Goal: Task Accomplishment & Management: Use online tool/utility

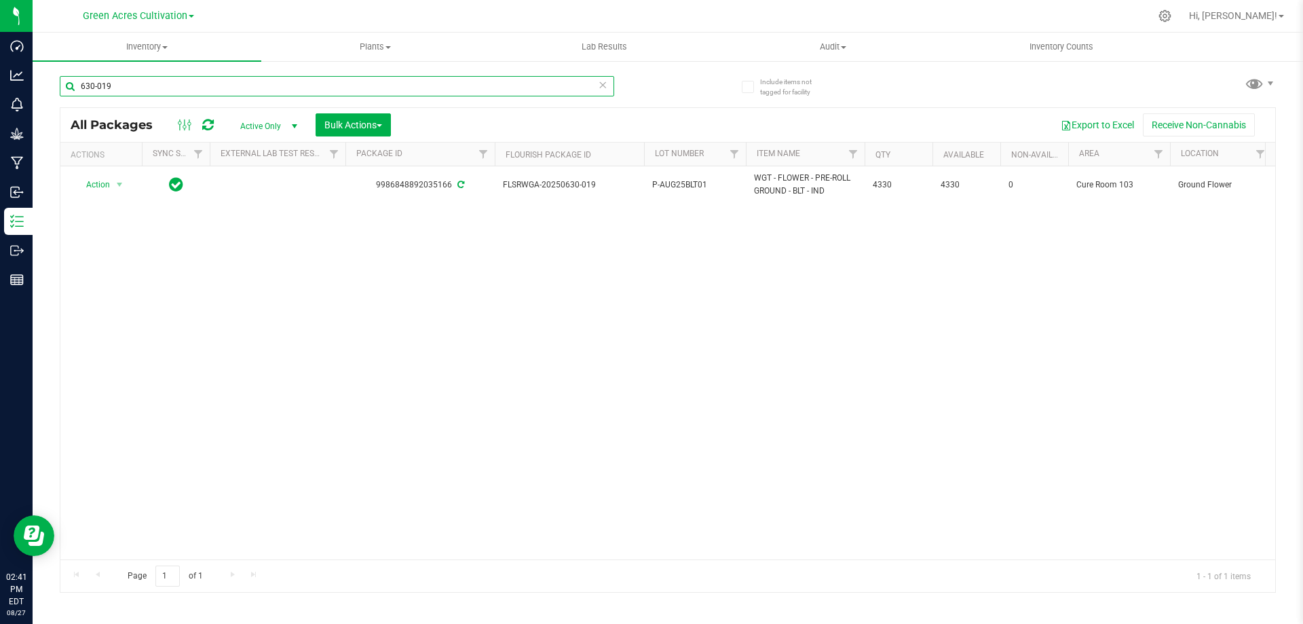
drag, startPoint x: 160, startPoint y: 83, endPoint x: 49, endPoint y: 81, distance: 111.3
click at [49, 81] on div "Include items not tagged for facility 630-019 All Packages Active Only Active O…" at bounding box center [668, 267] width 1271 height 414
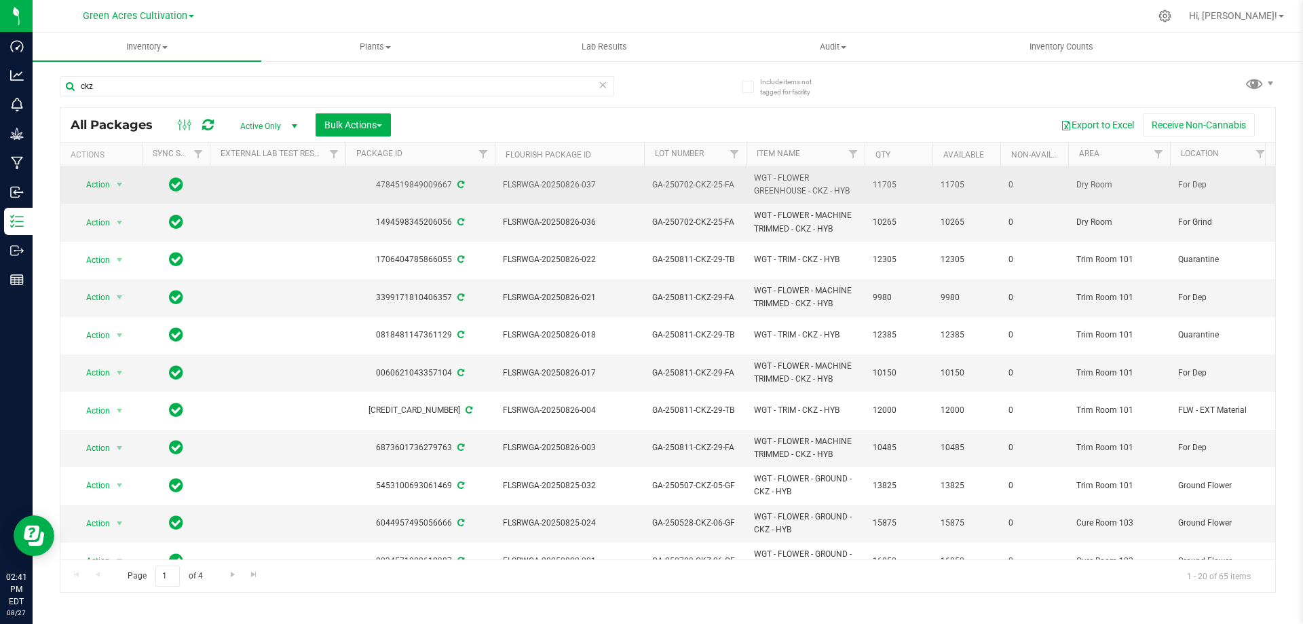
drag, startPoint x: 827, startPoint y: 191, endPoint x: 747, endPoint y: 180, distance: 80.9
click at [747, 180] on td "WGT - FLOWER GREENHOUSE - CKZ - HYB" at bounding box center [805, 184] width 119 height 37
copy span "WGT - FLOWER GREENHOUSE - CKZ"
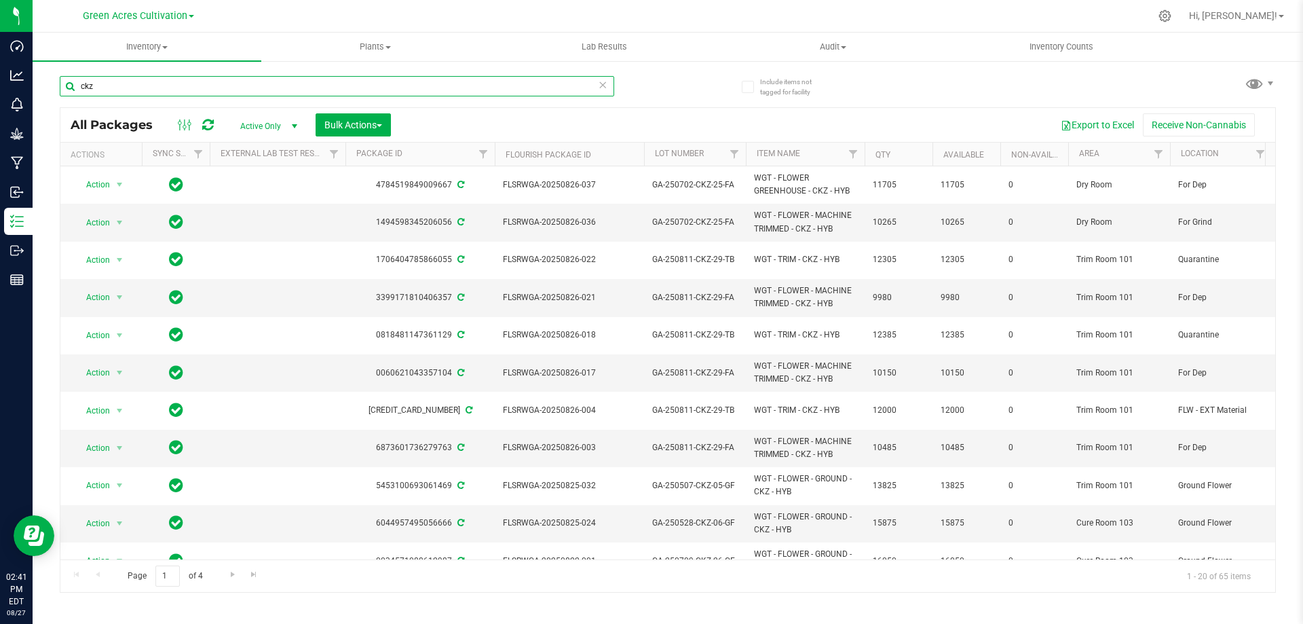
drag, startPoint x: 137, startPoint y: 86, endPoint x: 67, endPoint y: 94, distance: 71.1
click at [67, 94] on input "ckz" at bounding box center [337, 86] width 555 height 20
paste input "WGT - FLOWER GREENHOUSE - CKZ"
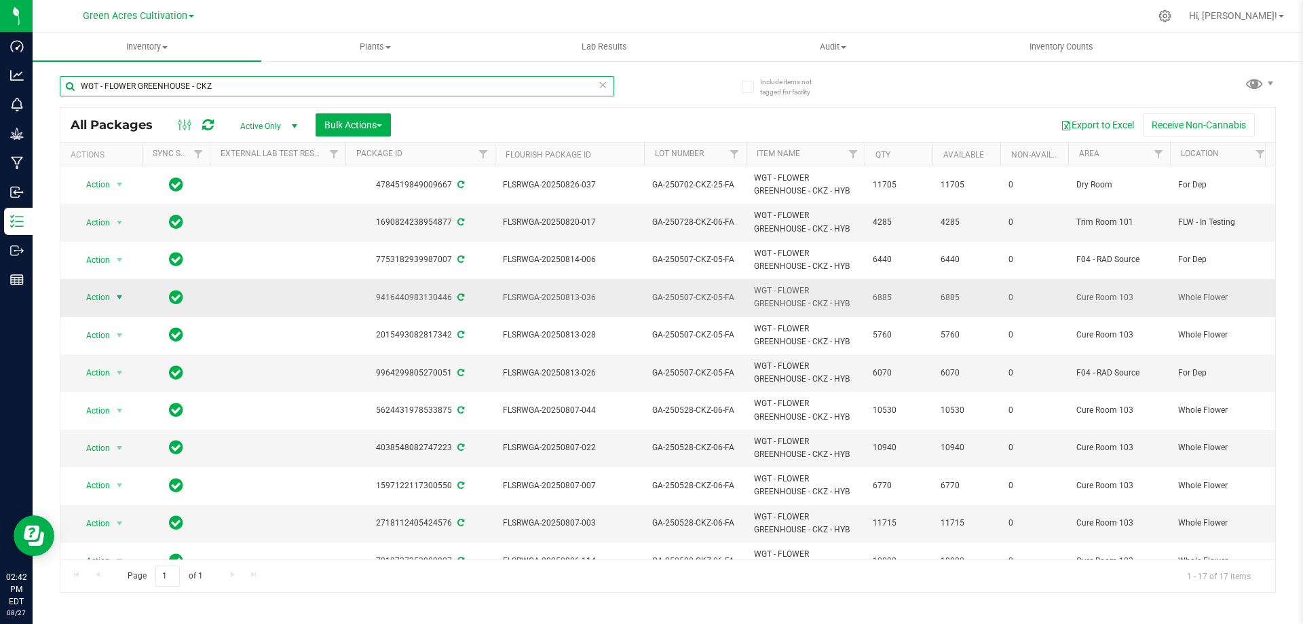
type input "WGT - FLOWER GREENHOUSE - CKZ"
click at [101, 295] on span "Action" at bounding box center [92, 297] width 37 height 19
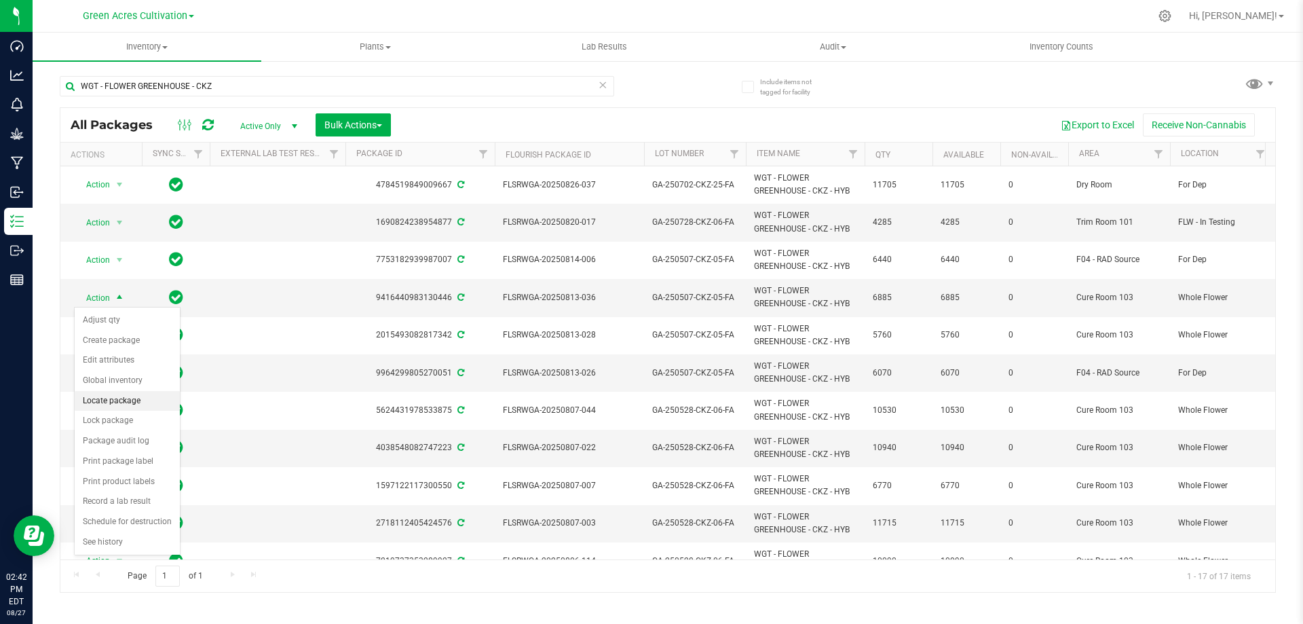
click at [139, 399] on li "Locate package" at bounding box center [127, 401] width 105 height 20
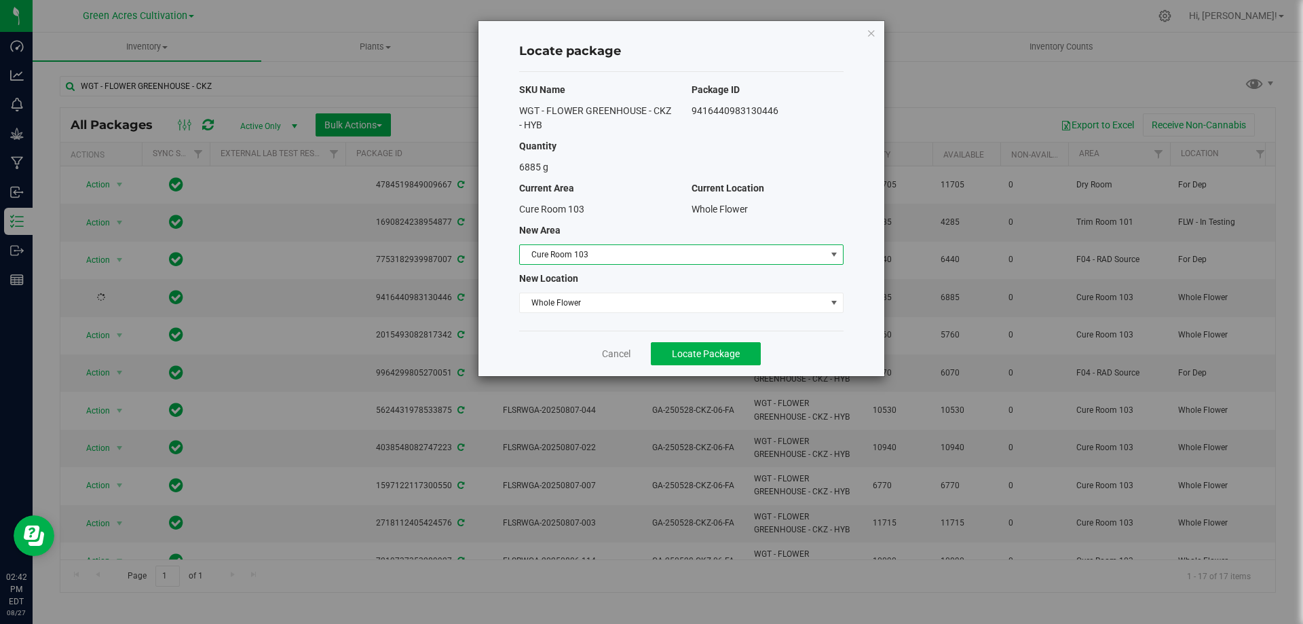
click at [713, 253] on span "Cure Room 103" at bounding box center [673, 254] width 306 height 19
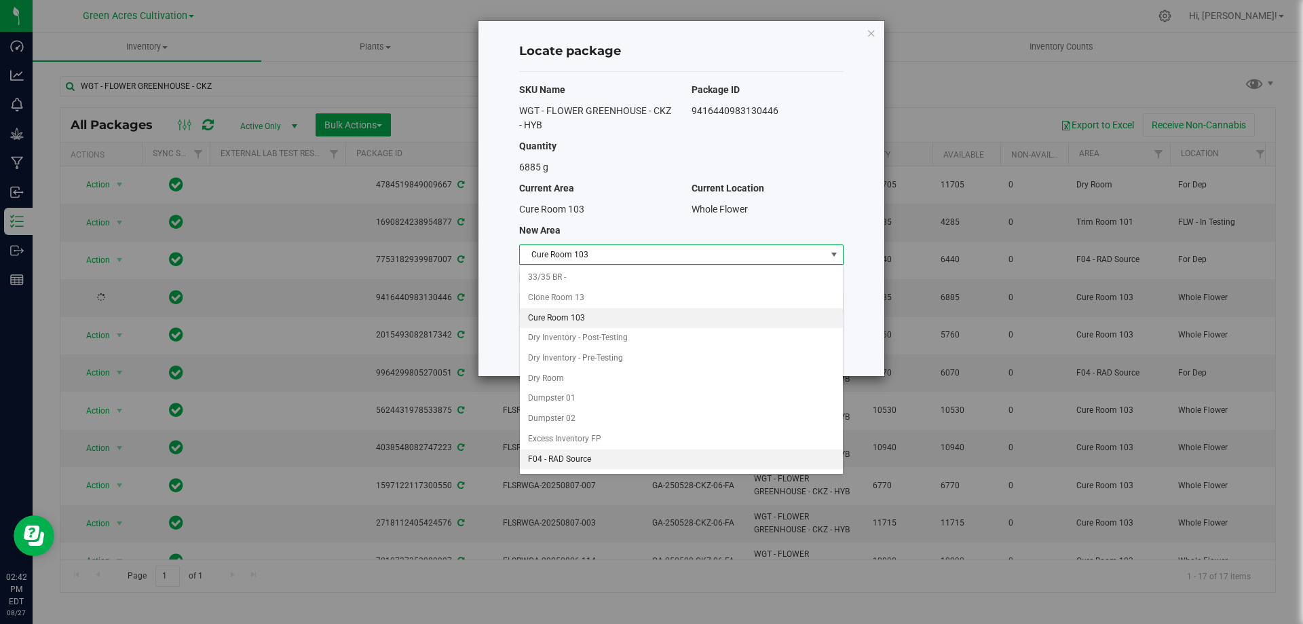
click at [607, 455] on li "F04 - RAD Source" at bounding box center [681, 459] width 323 height 20
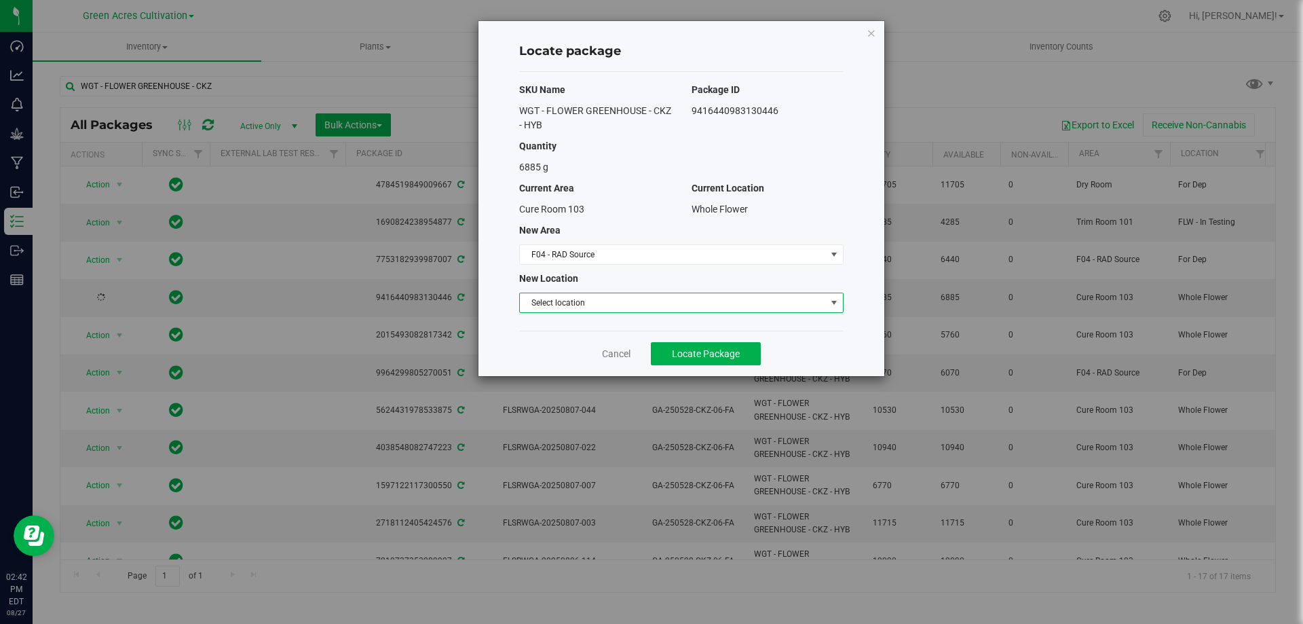
click at [633, 303] on span "Select location" at bounding box center [673, 302] width 306 height 19
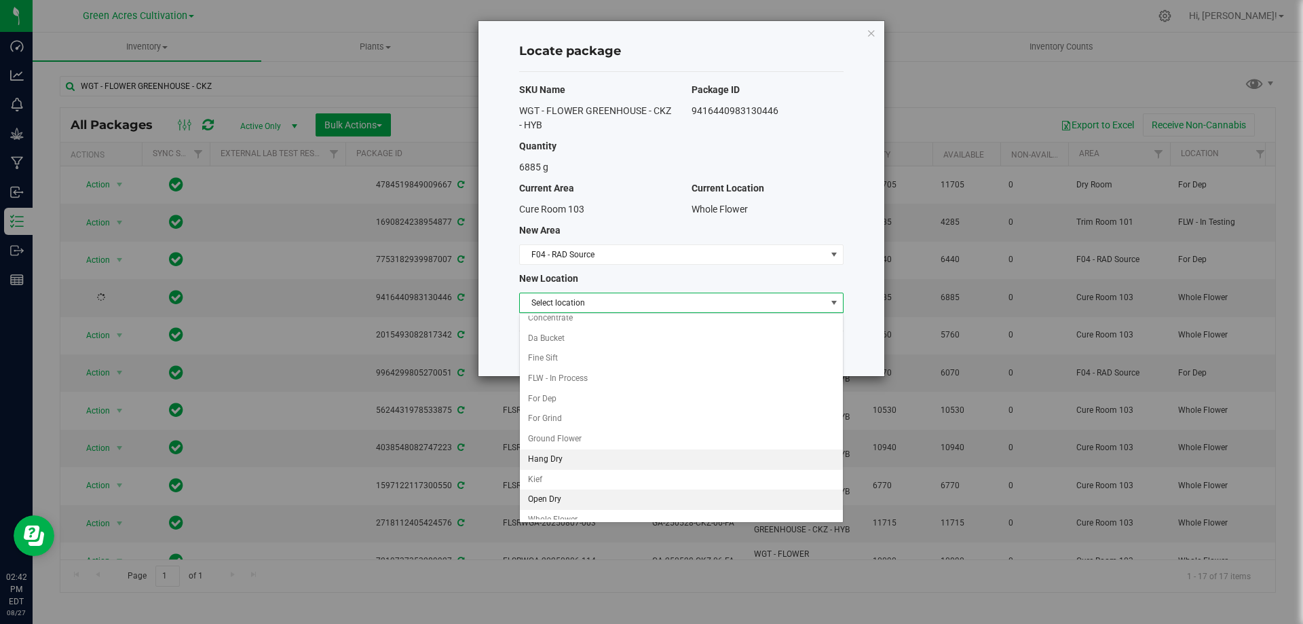
scroll to position [39, 0]
click at [582, 506] on li "Whole Flower" at bounding box center [681, 509] width 323 height 20
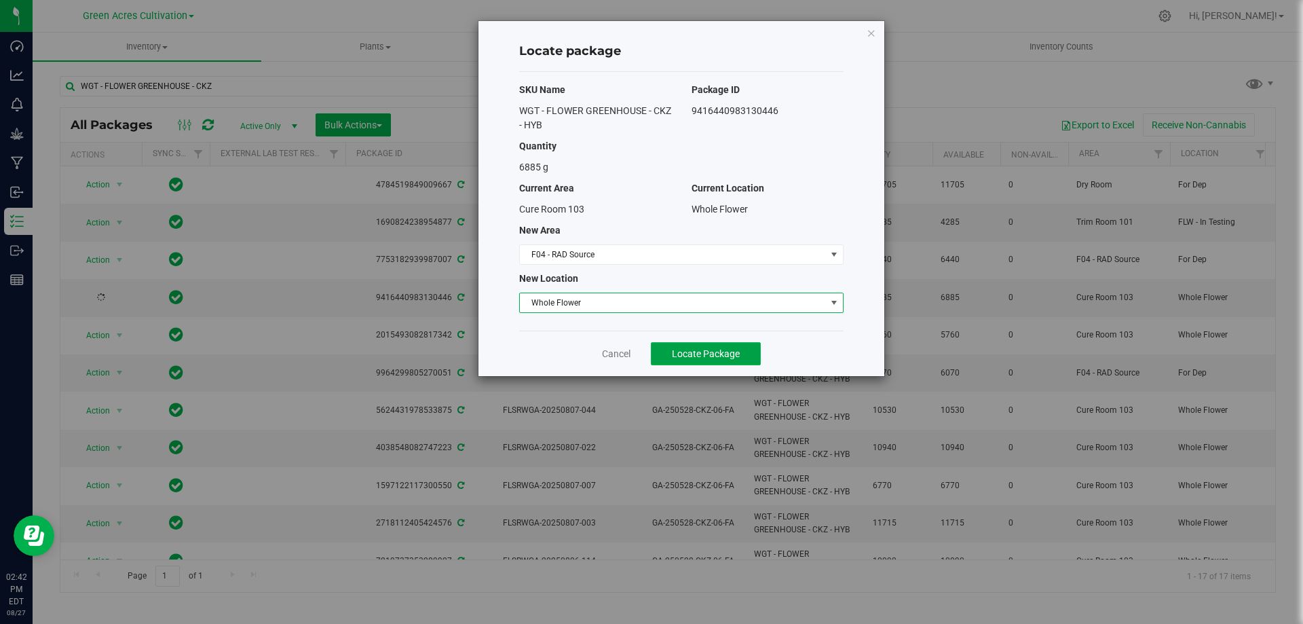
click at [707, 346] on button "Locate Package" at bounding box center [706, 353] width 110 height 23
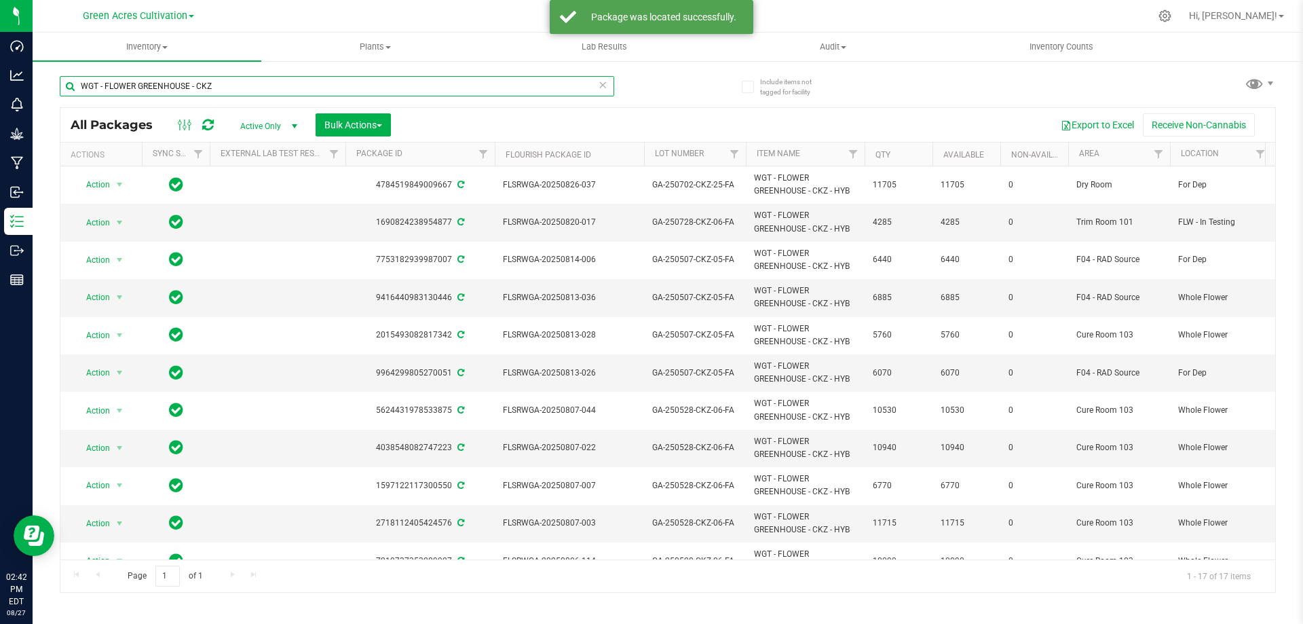
click at [229, 86] on input "WGT - FLOWER GREENHOUSE - CKZ" at bounding box center [337, 86] width 555 height 20
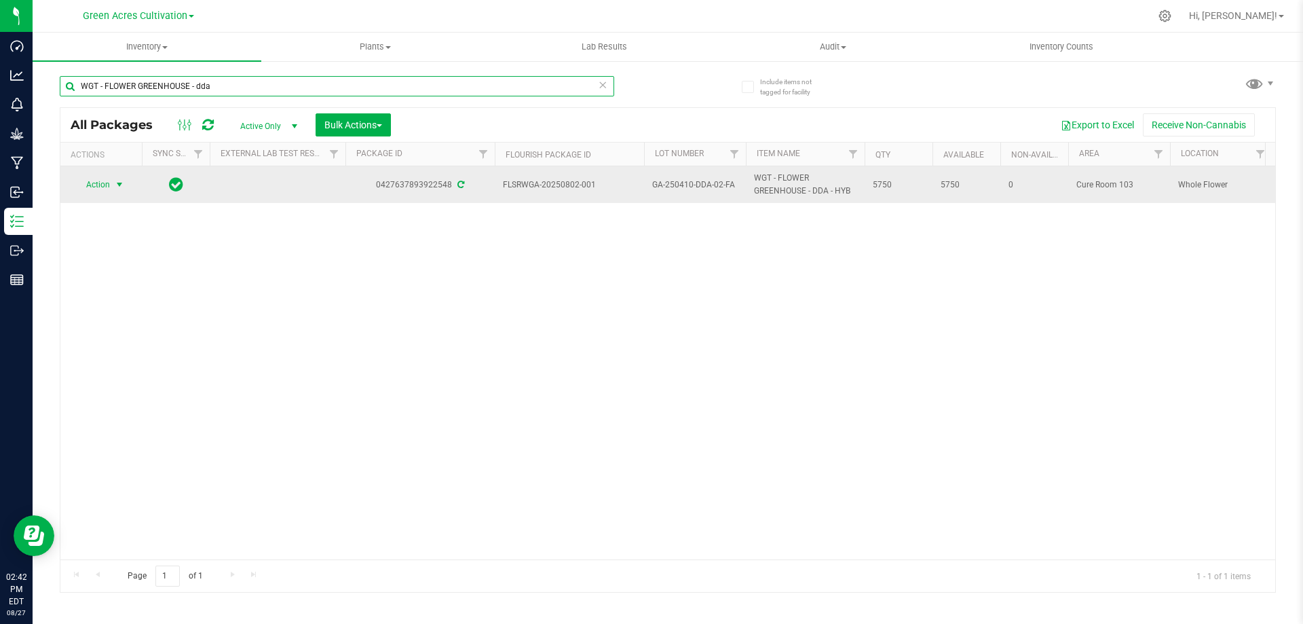
type input "WGT - FLOWER GREENHOUSE - dda"
click at [102, 185] on span "Action" at bounding box center [92, 184] width 37 height 19
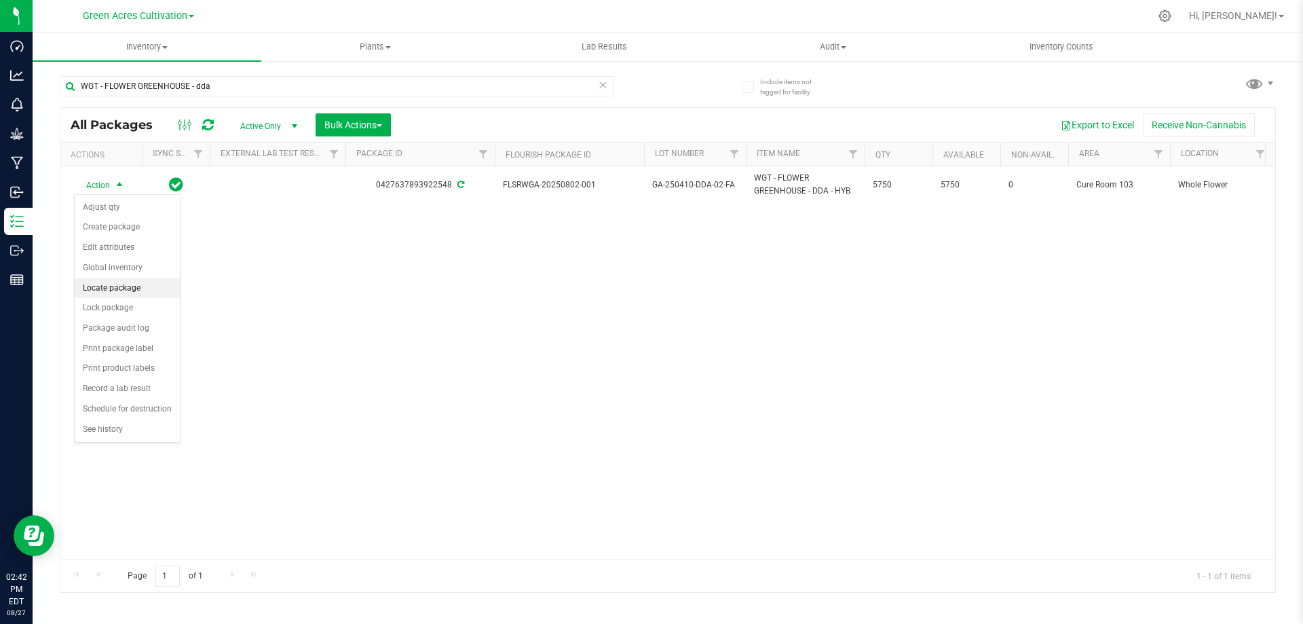
click at [116, 290] on li "Locate package" at bounding box center [127, 288] width 105 height 20
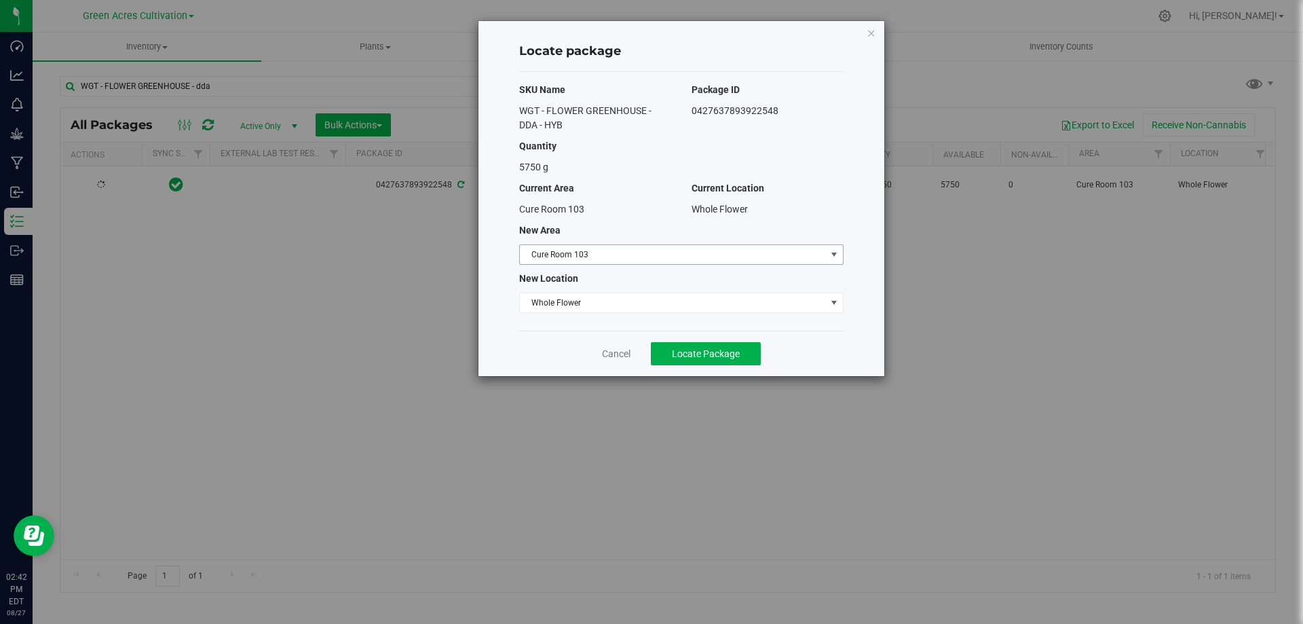
click at [702, 256] on span "Cure Room 103" at bounding box center [673, 254] width 306 height 19
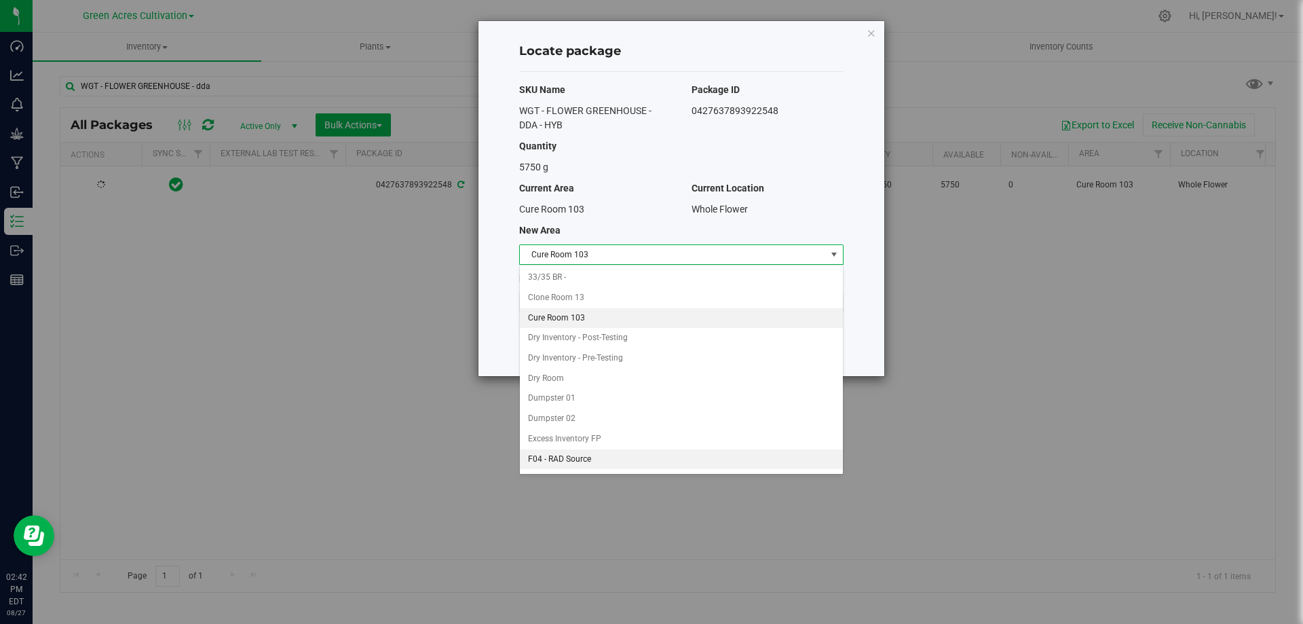
click at [618, 456] on li "F04 - RAD Source" at bounding box center [681, 459] width 323 height 20
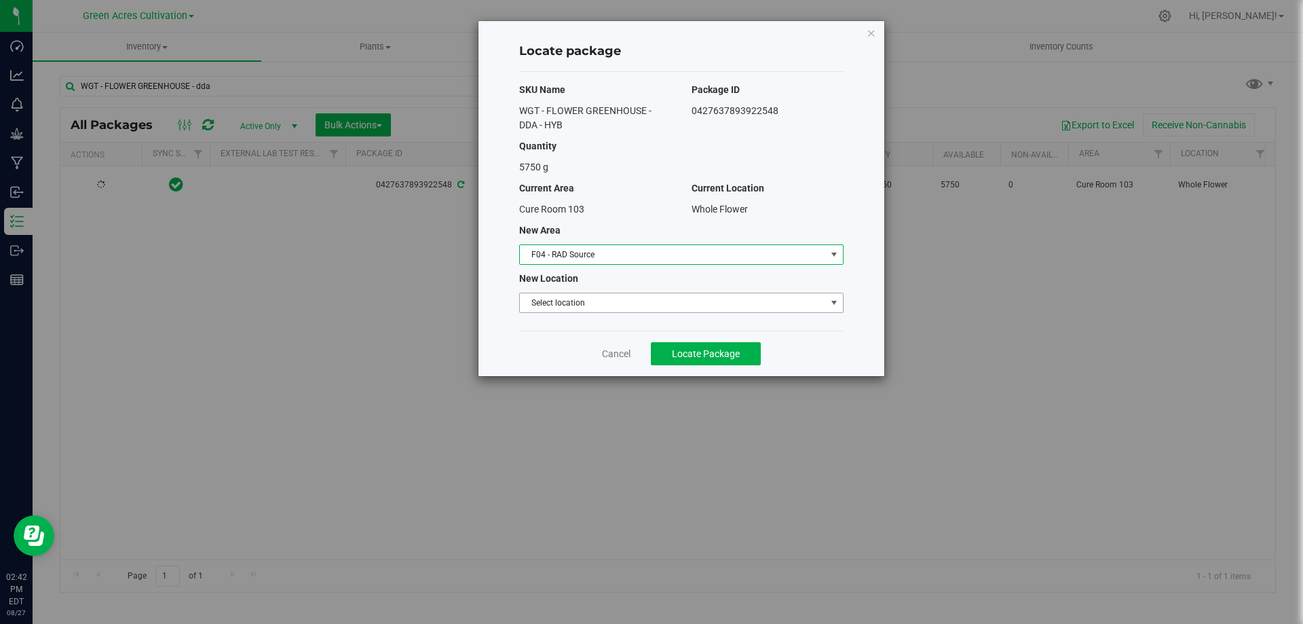
click at [607, 304] on span "Select location" at bounding box center [673, 302] width 306 height 19
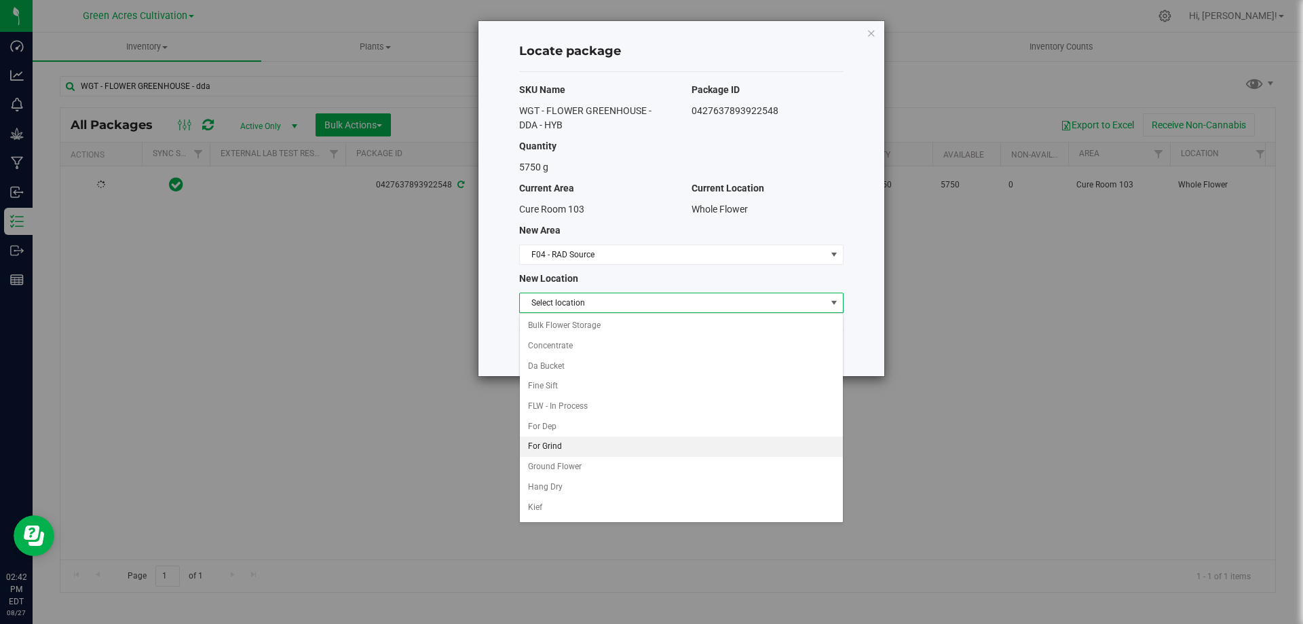
scroll to position [39, 0]
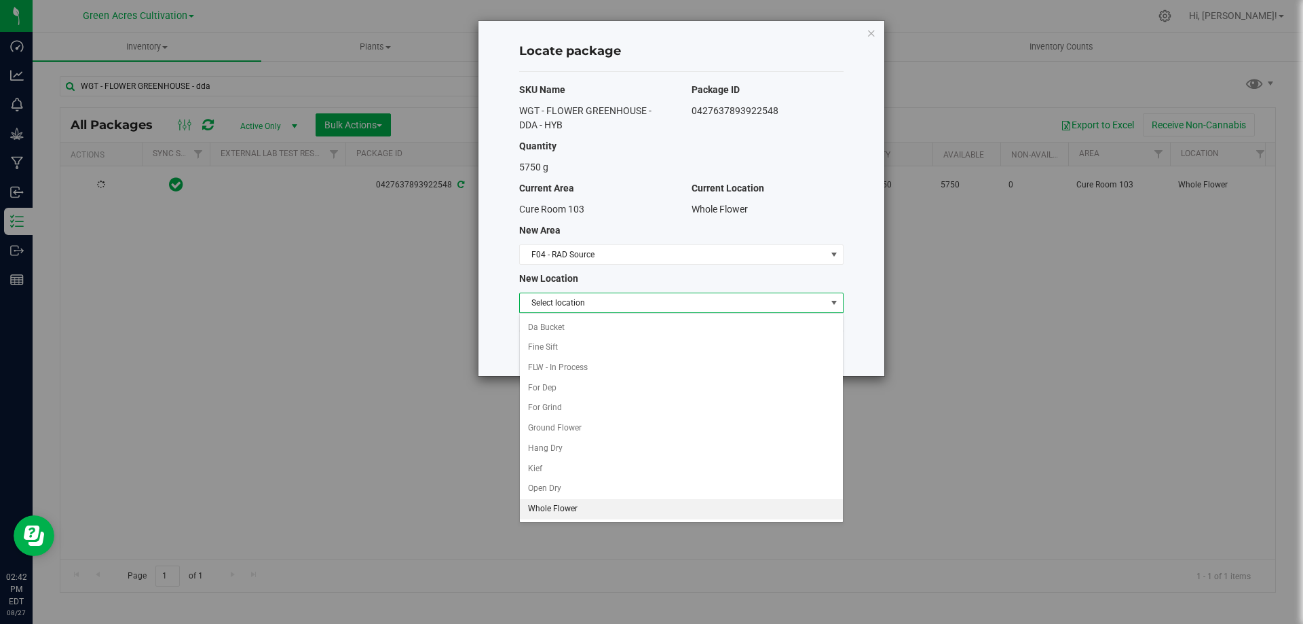
click at [578, 504] on li "Whole Flower" at bounding box center [681, 509] width 323 height 20
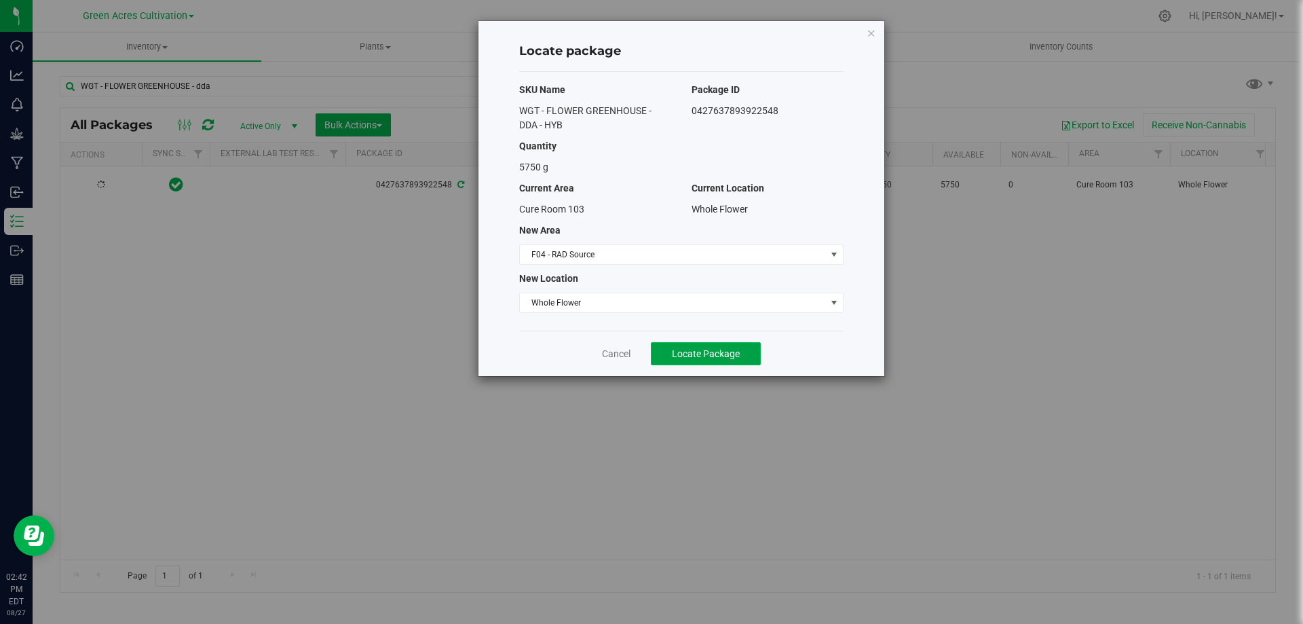
click at [679, 354] on span "Locate Package" at bounding box center [706, 353] width 68 height 11
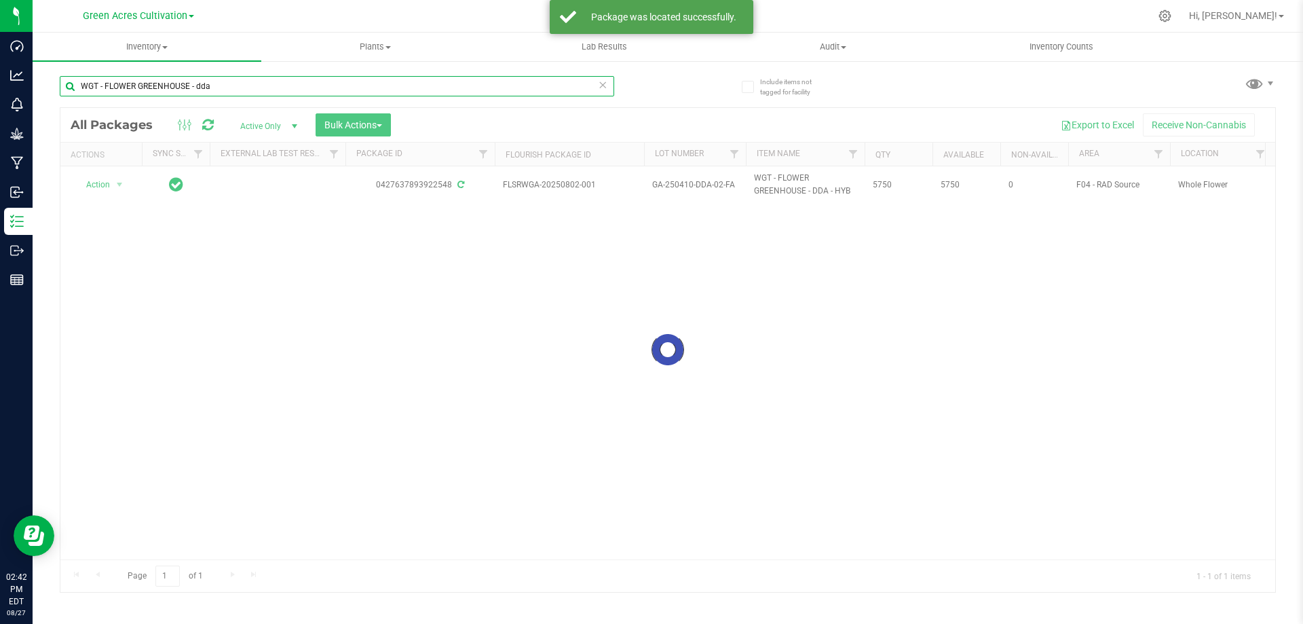
click at [236, 86] on input "WGT - FLOWER GREENHOUSE - dda" at bounding box center [337, 86] width 555 height 20
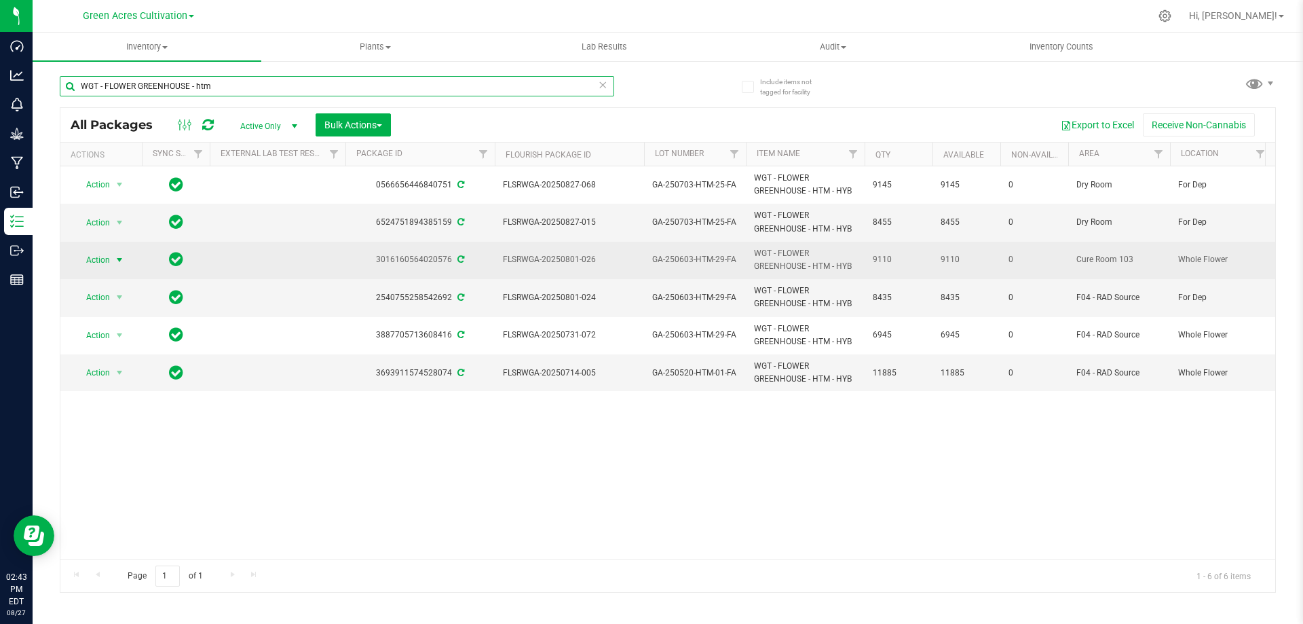
type input "WGT - FLOWER GREENHOUSE - htm"
click at [117, 263] on span "select" at bounding box center [119, 260] width 11 height 11
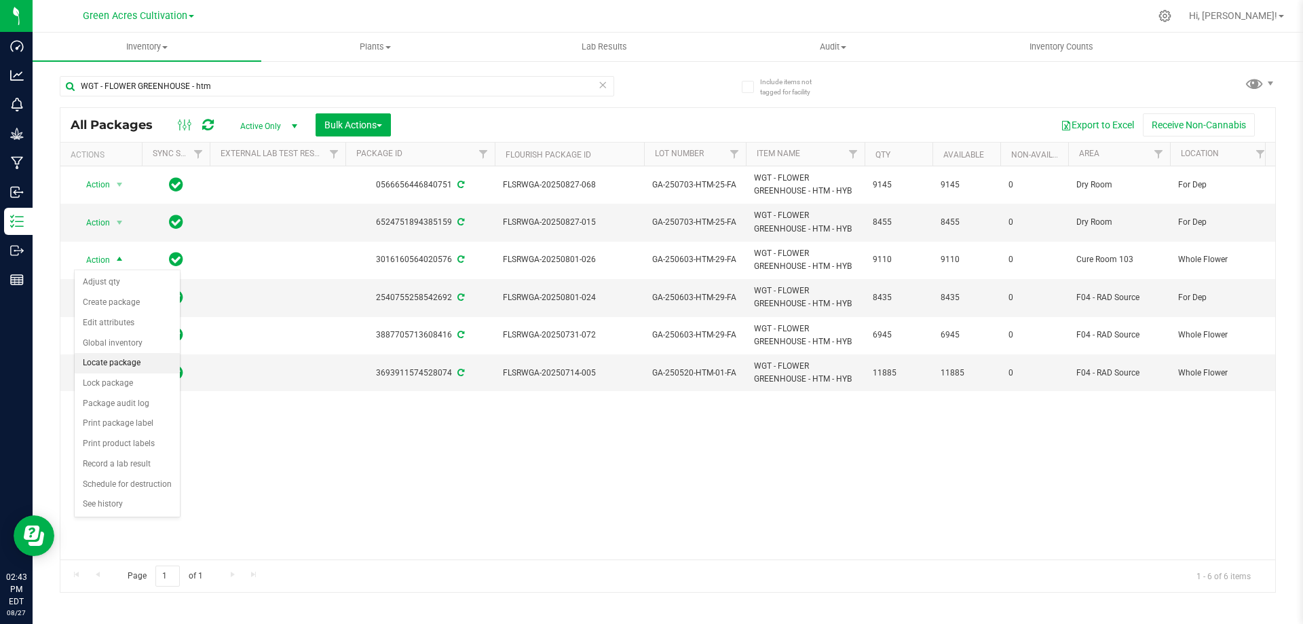
click at [139, 356] on li "Locate package" at bounding box center [127, 363] width 105 height 20
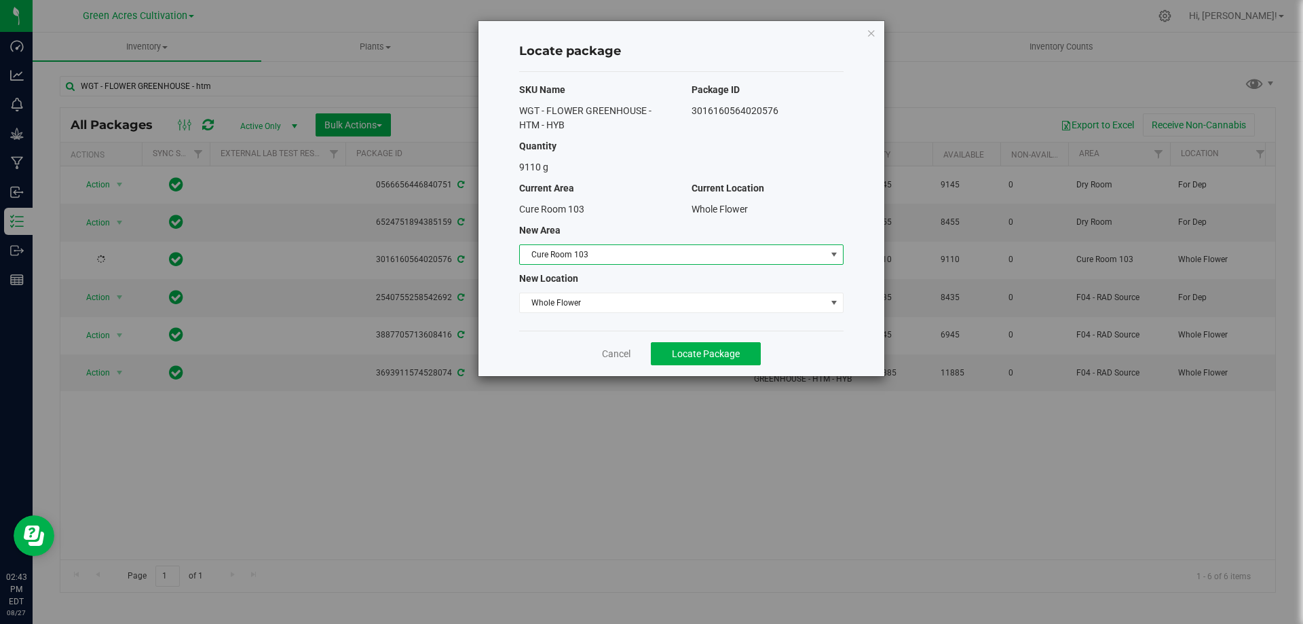
click at [693, 250] on span "Cure Room 103" at bounding box center [673, 254] width 306 height 19
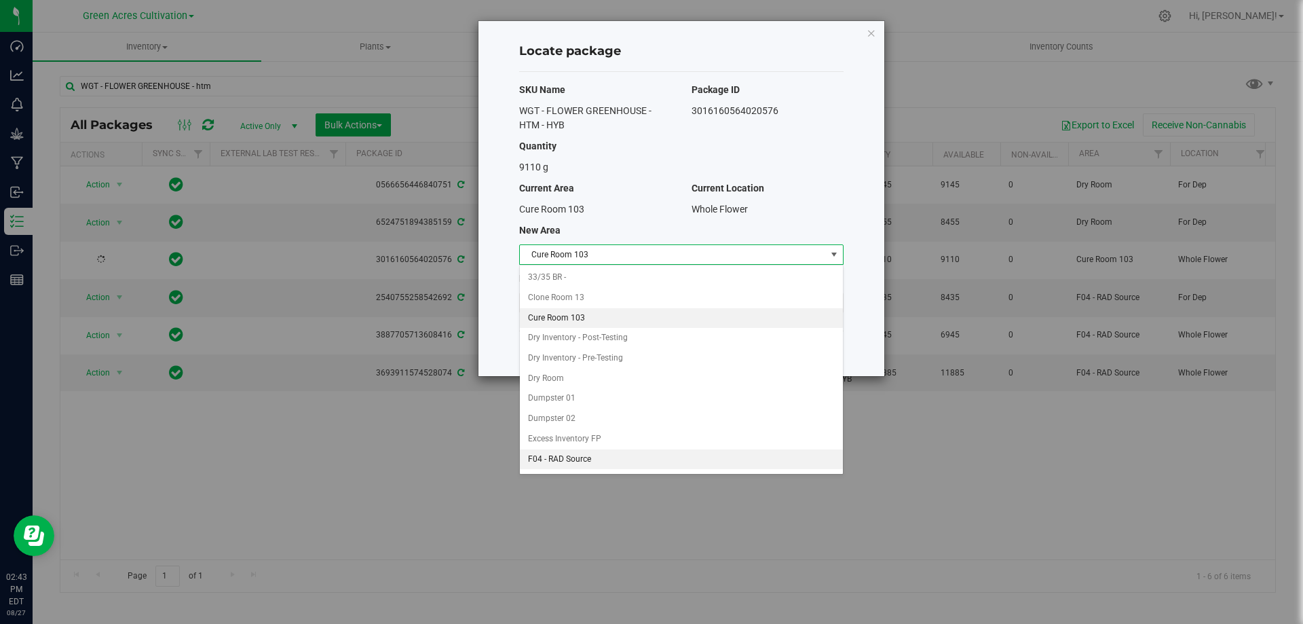
click at [610, 460] on li "F04 - RAD Source" at bounding box center [681, 459] width 323 height 20
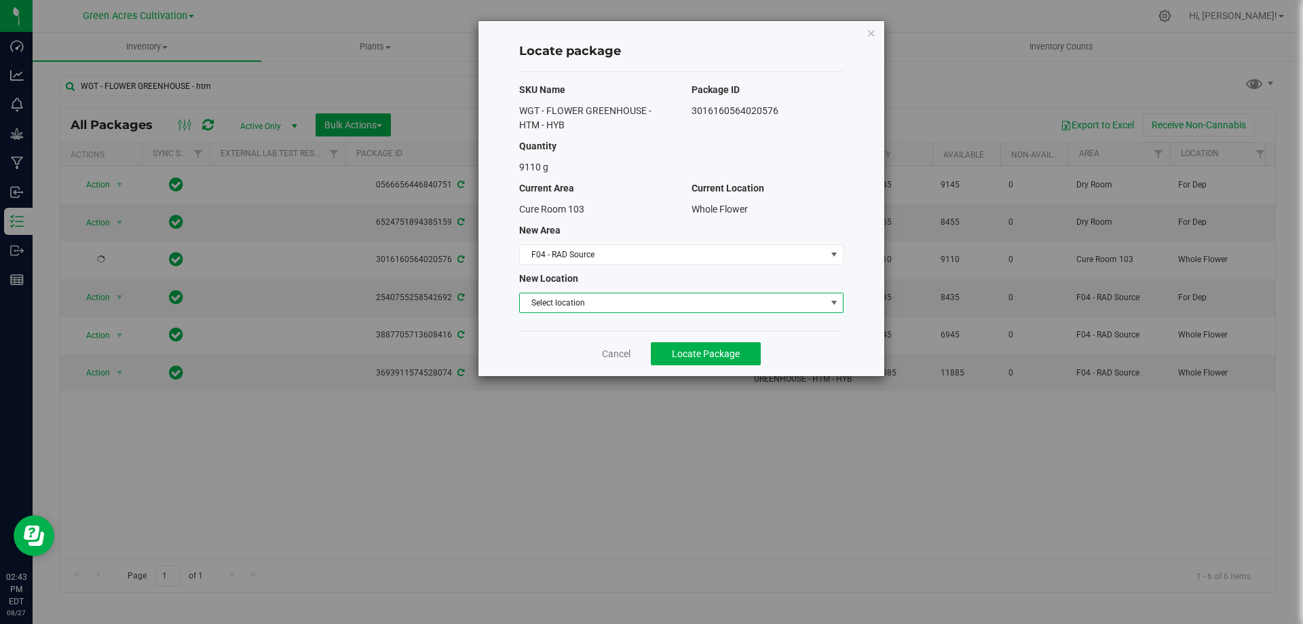
click at [627, 296] on span "Select location" at bounding box center [673, 302] width 306 height 19
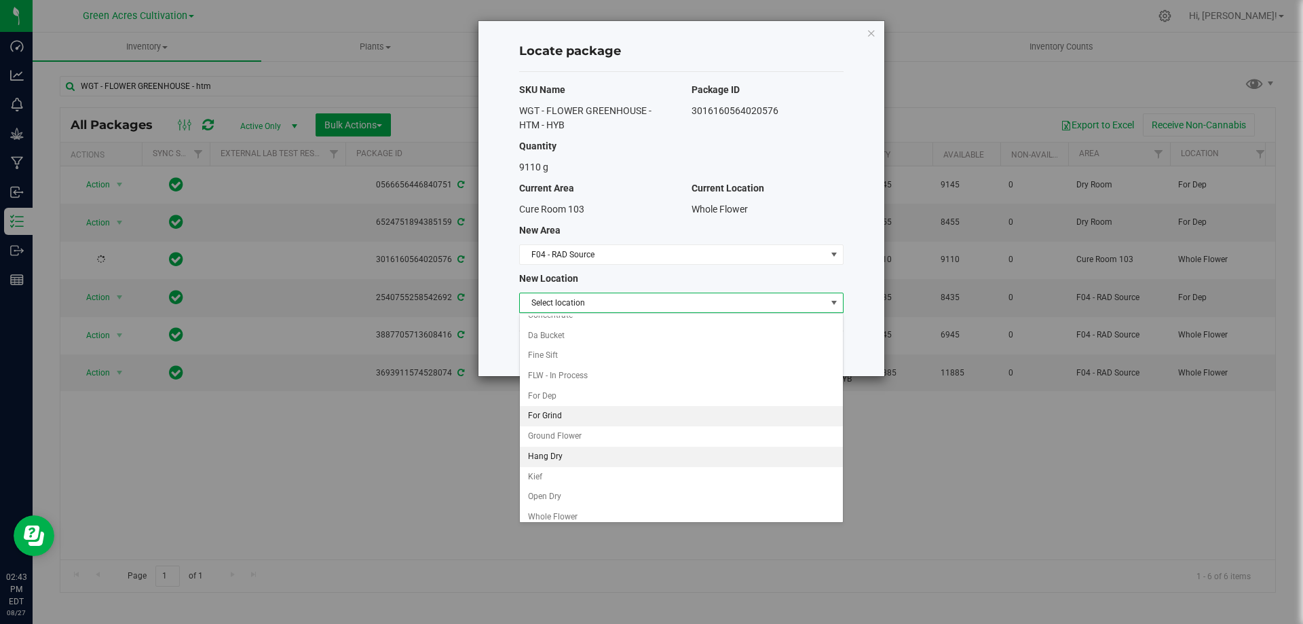
scroll to position [39, 0]
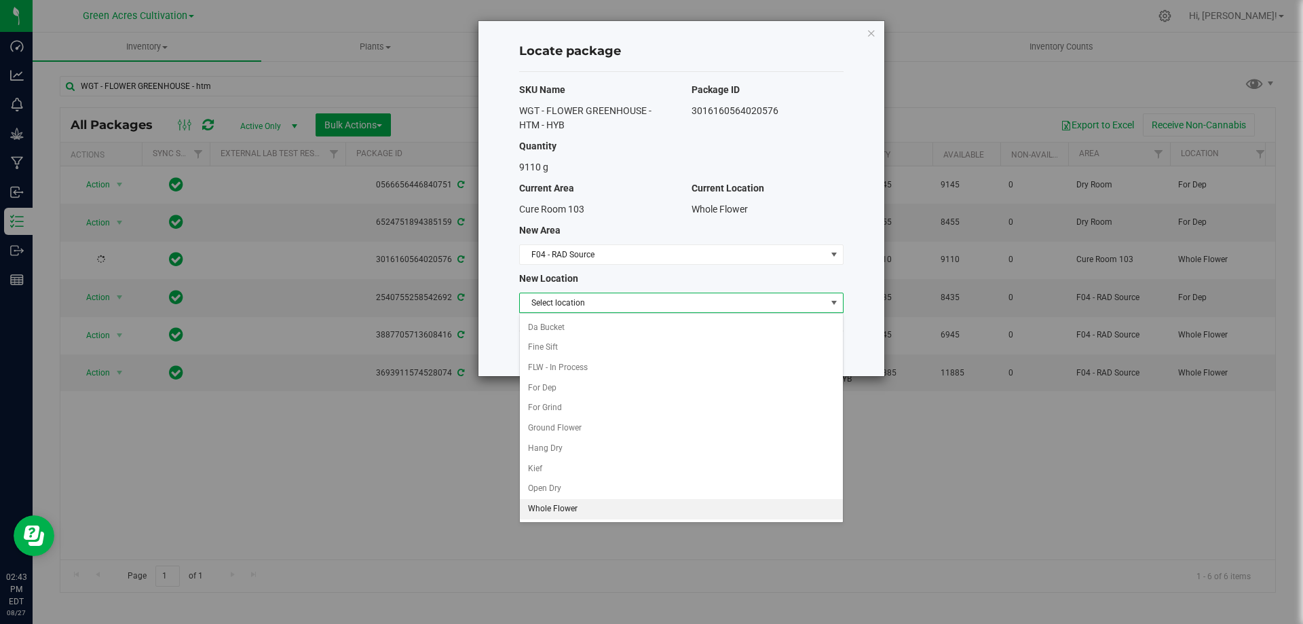
click at [588, 509] on li "Whole Flower" at bounding box center [681, 509] width 323 height 20
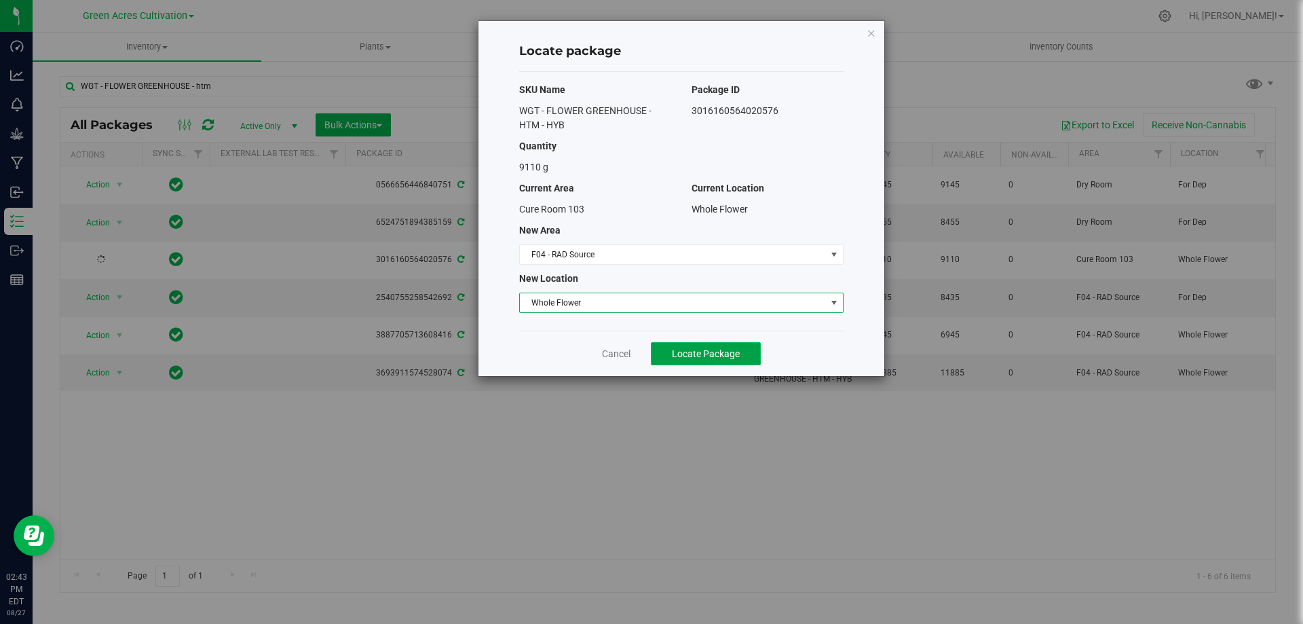
click at [711, 355] on span "Locate Package" at bounding box center [706, 353] width 68 height 11
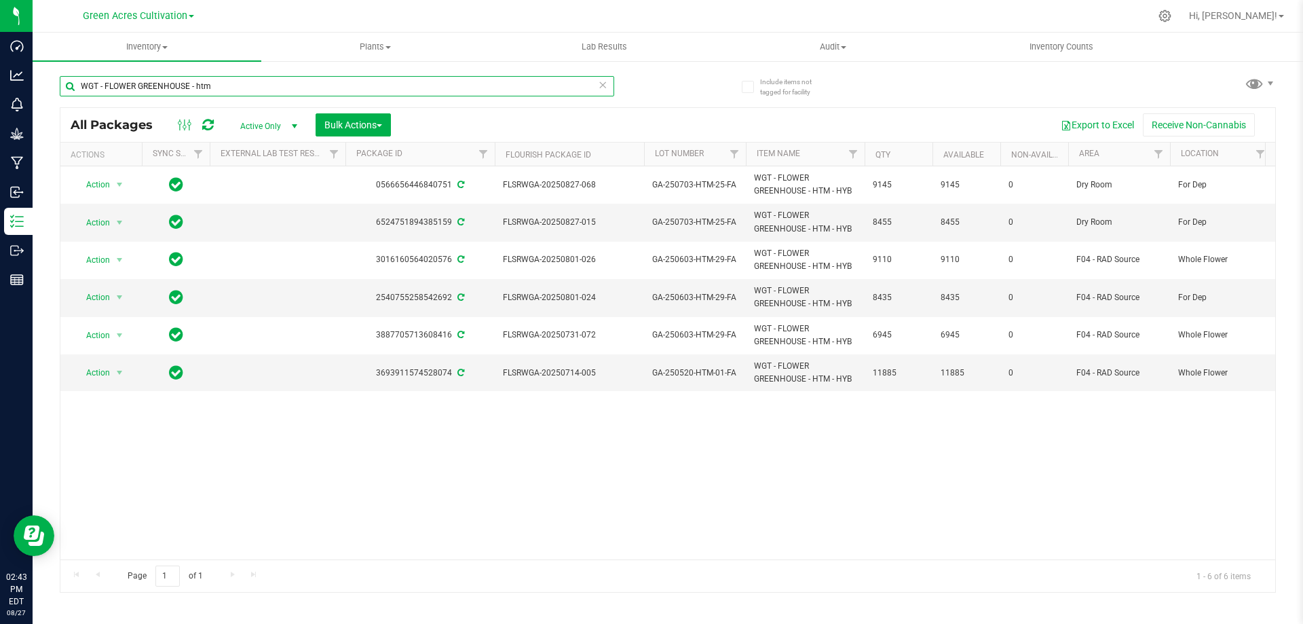
drag, startPoint x: 250, startPoint y: 83, endPoint x: 55, endPoint y: 92, distance: 195.0
click at [56, 90] on div "Include items not tagged for facility WGT - FLOWER GREENHOUSE - htm All Package…" at bounding box center [668, 267] width 1271 height 414
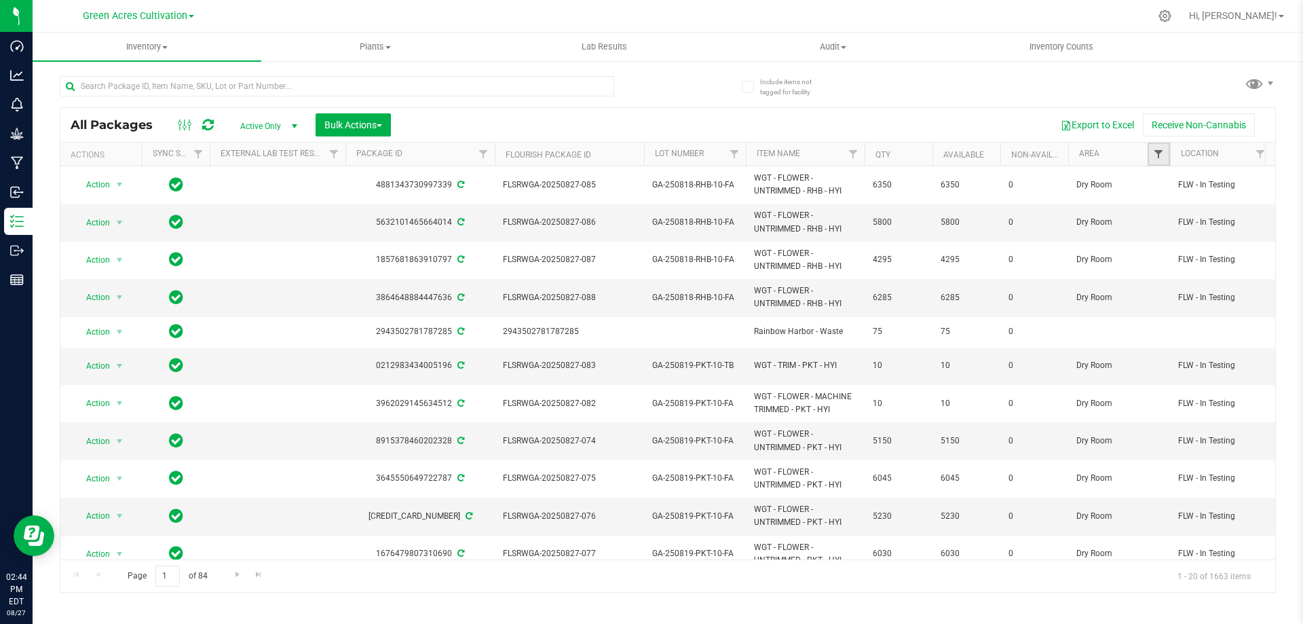
click at [1161, 157] on span "Filter" at bounding box center [1158, 154] width 11 height 11
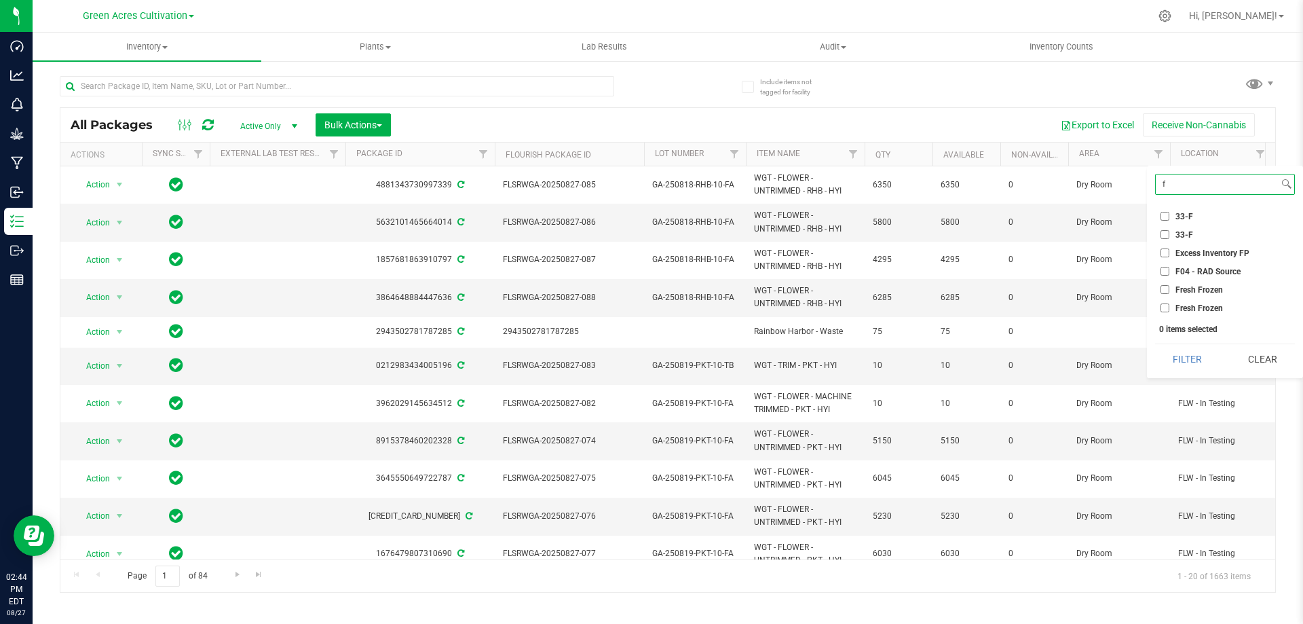
type input "f"
click at [1179, 272] on span "F04 - RAD Source" at bounding box center [1208, 271] width 65 height 8
click at [1170, 272] on input "F04 - RAD Source" at bounding box center [1165, 271] width 9 height 9
checkbox input "true"
click at [1182, 364] on button "Filter" at bounding box center [1187, 359] width 65 height 30
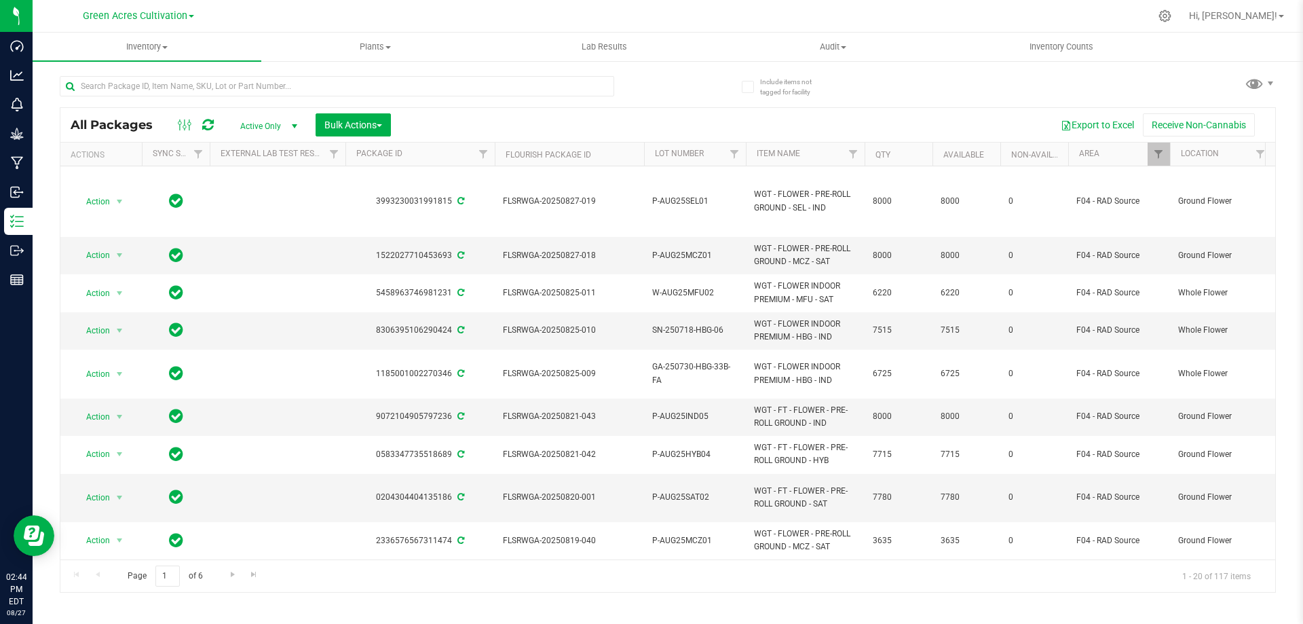
click at [825, 154] on th "Item Name" at bounding box center [805, 155] width 119 height 24
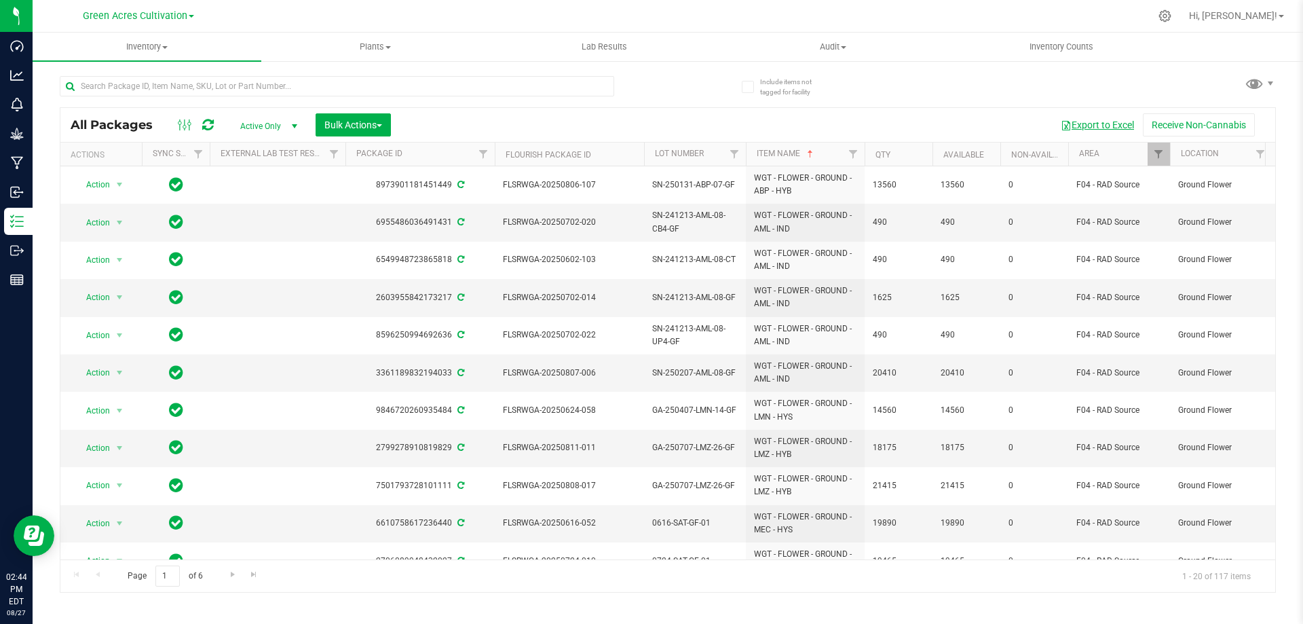
click at [1107, 121] on button "Export to Excel" at bounding box center [1097, 124] width 91 height 23
click at [1154, 155] on span "Filter" at bounding box center [1158, 154] width 11 height 11
click at [821, 154] on th "Item Name" at bounding box center [805, 155] width 119 height 24
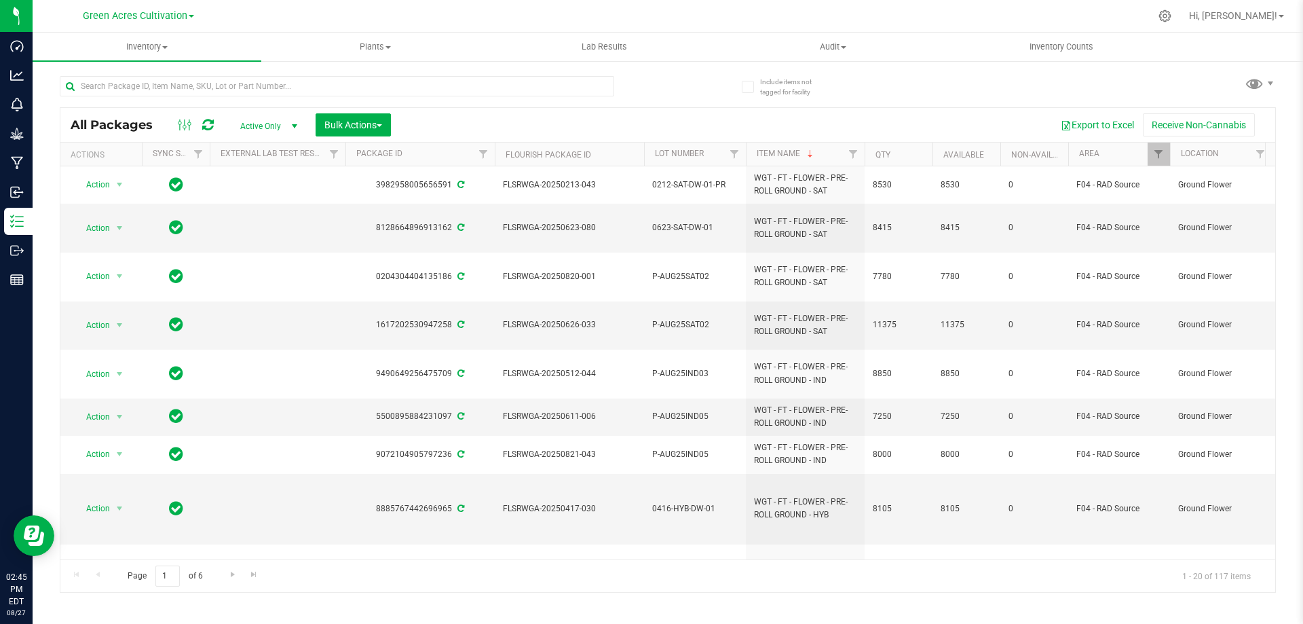
click at [821, 154] on th "Item Name" at bounding box center [805, 155] width 119 height 24
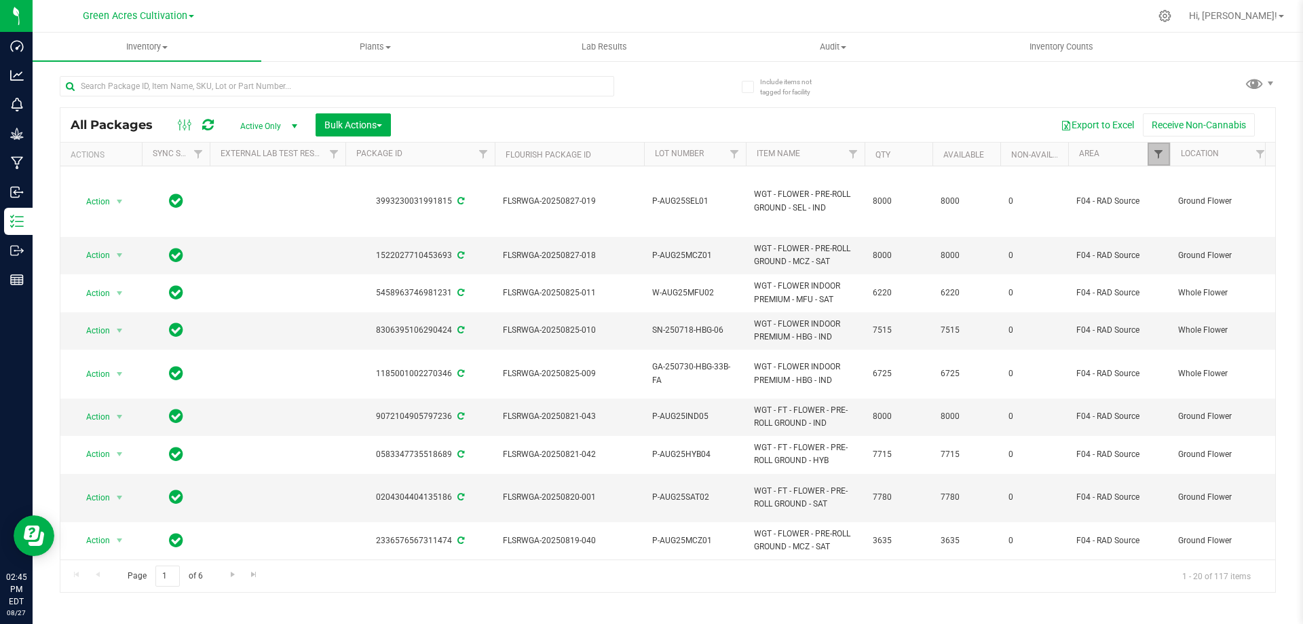
click at [1163, 159] on span "Filter" at bounding box center [1158, 154] width 11 height 11
click at [1275, 356] on button "Clear" at bounding box center [1262, 359] width 65 height 30
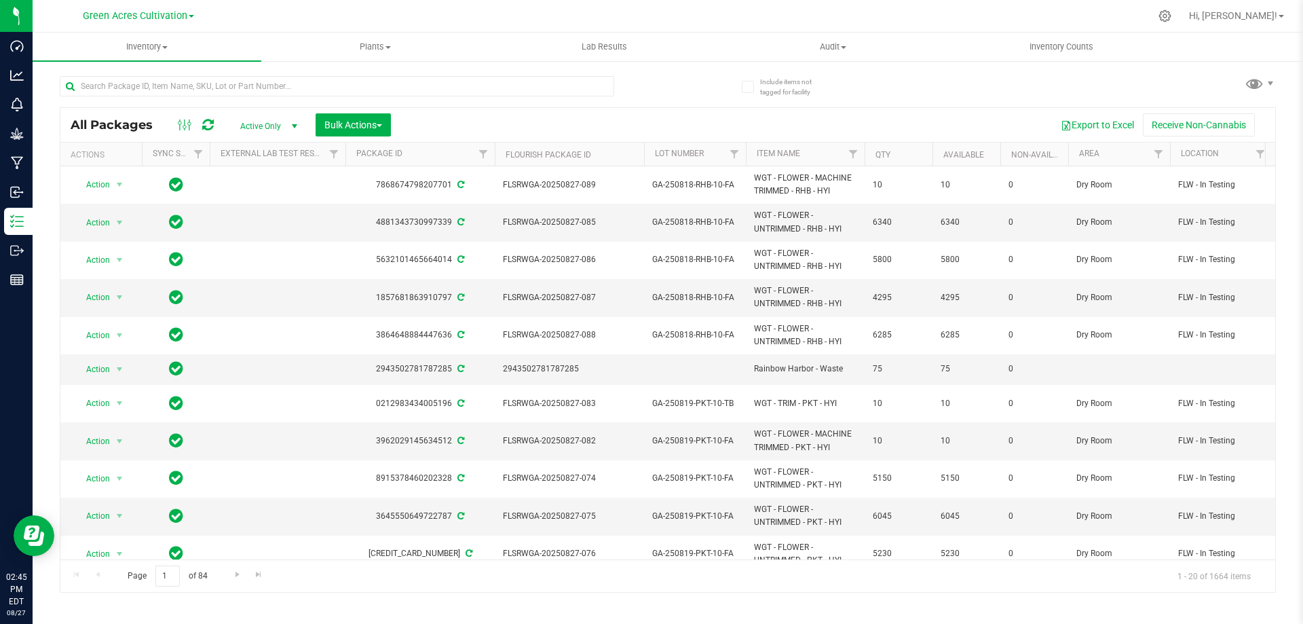
click at [683, 88] on div "All Packages Active Only Active Only Lab Samples Locked All External Internal B…" at bounding box center [668, 327] width 1216 height 529
click at [303, 86] on input "text" at bounding box center [337, 86] width 555 height 20
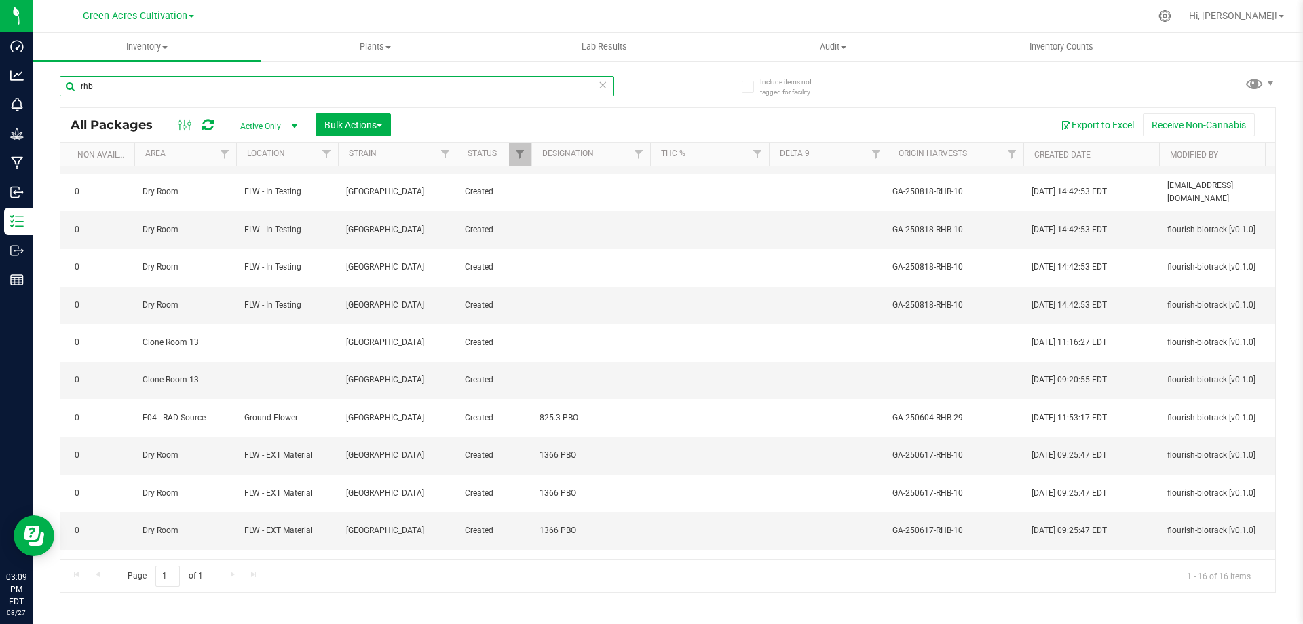
scroll to position [68, 1189]
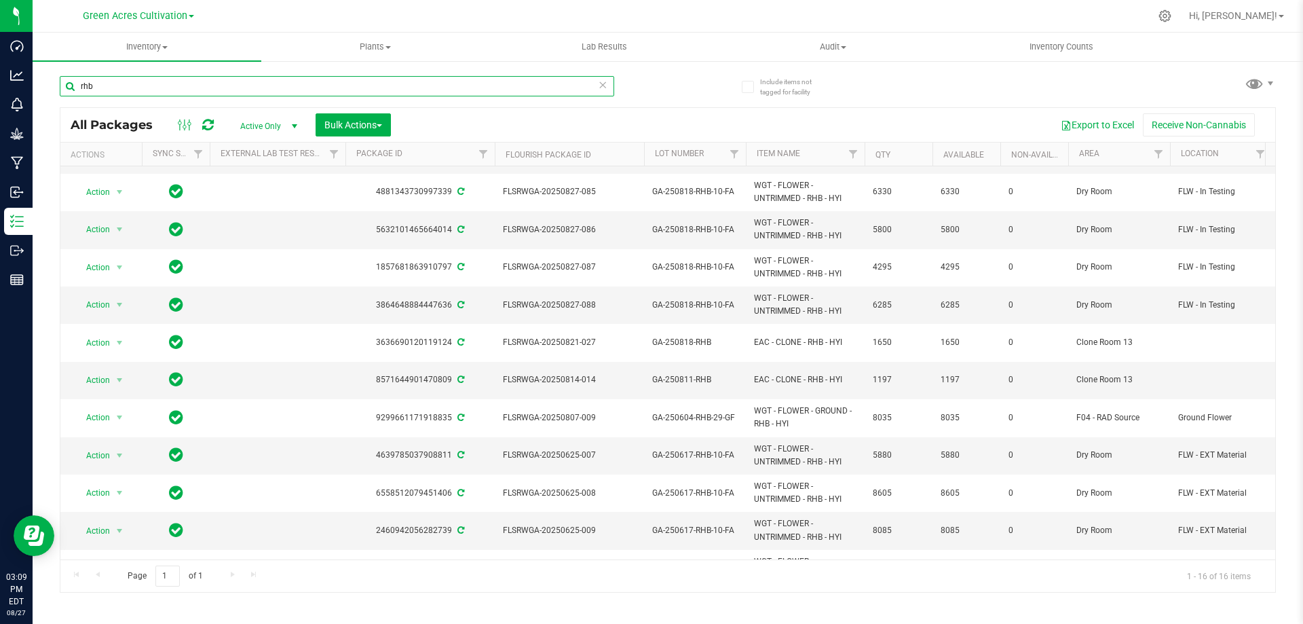
type input "rhb"
drag, startPoint x: 113, startPoint y: 90, endPoint x: 92, endPoint y: 90, distance: 21.0
click at [92, 90] on input "rhb" at bounding box center [337, 86] width 555 height 20
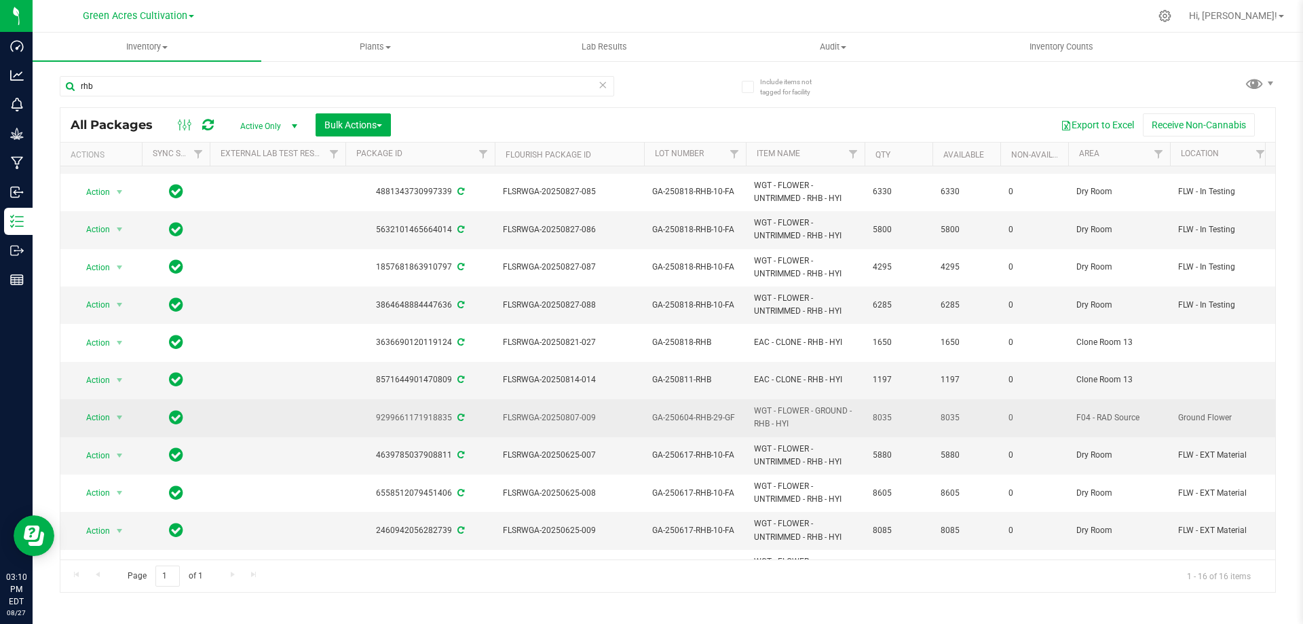
click at [694, 411] on span "GA-250604-RHB-29-GF" at bounding box center [695, 417] width 86 height 13
click at [694, 407] on input "GA-250604-RHB-29-GF" at bounding box center [691, 417] width 97 height 21
drag, startPoint x: 124, startPoint y: 94, endPoint x: 38, endPoint y: 94, distance: 86.2
click at [38, 94] on div "Include items not tagged for facility rhb All Packages Active Only Active Only …" at bounding box center [668, 267] width 1271 height 414
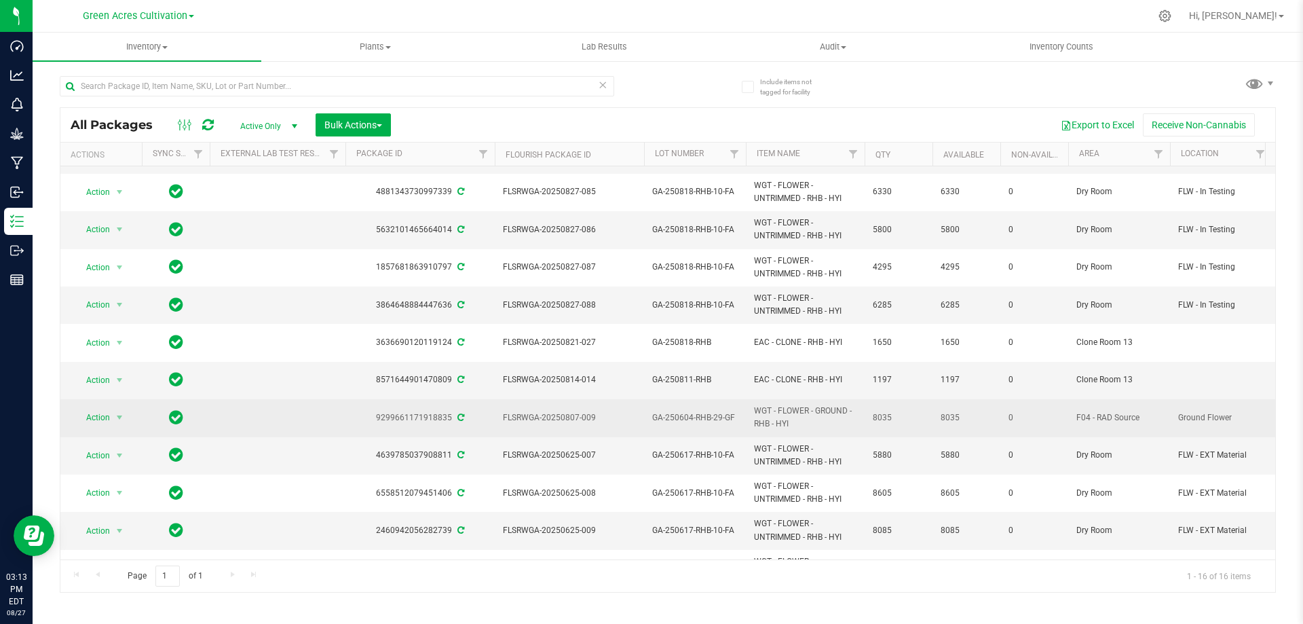
click at [675, 80] on div "All Packages Active Only Active Only Lab Samples Locked All External Internal B…" at bounding box center [668, 327] width 1216 height 529
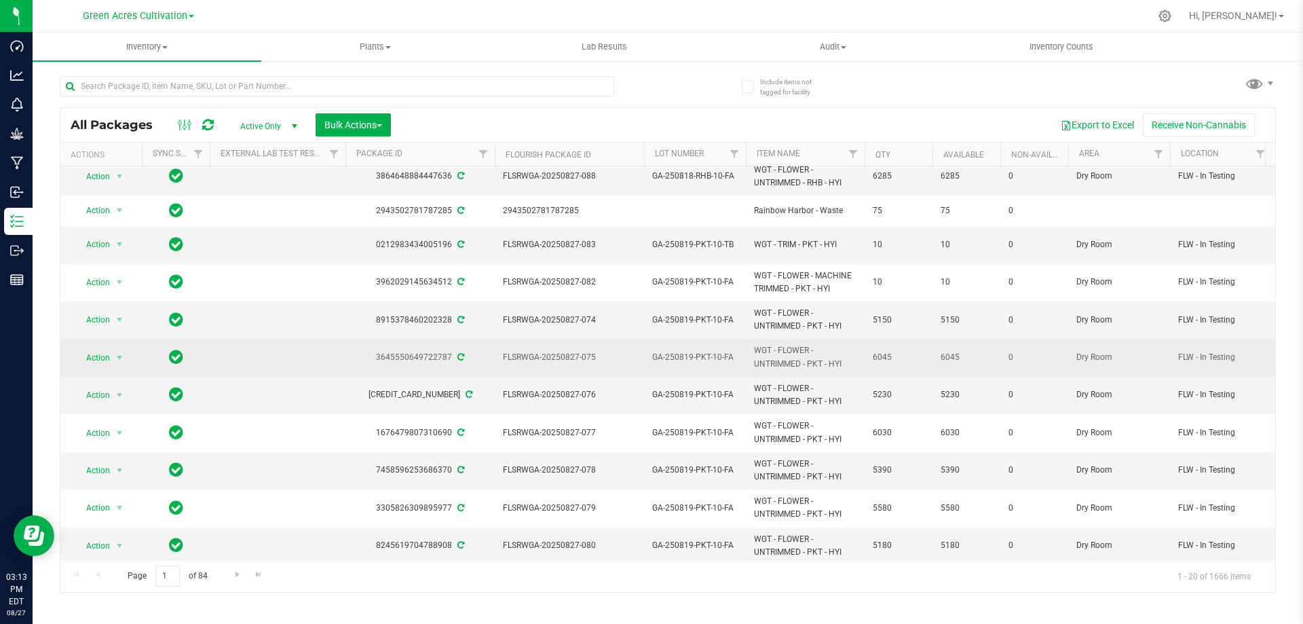
scroll to position [341, 0]
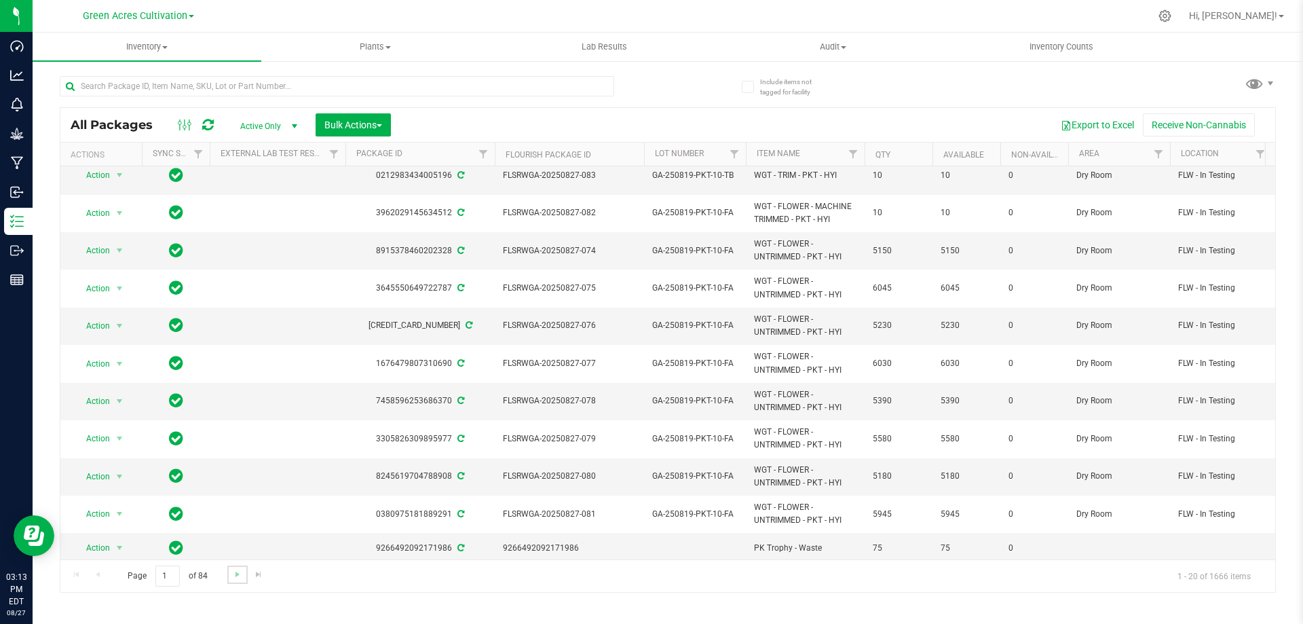
click at [233, 580] on link "Go to the next page" at bounding box center [237, 574] width 20 height 18
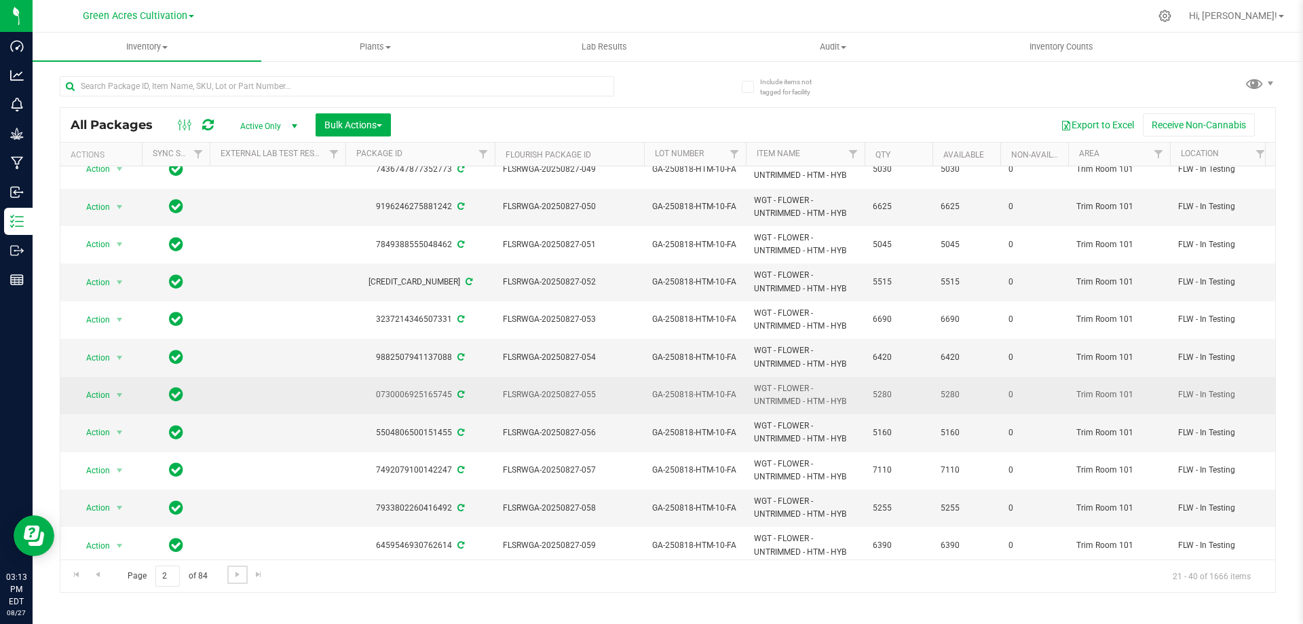
scroll to position [362, 0]
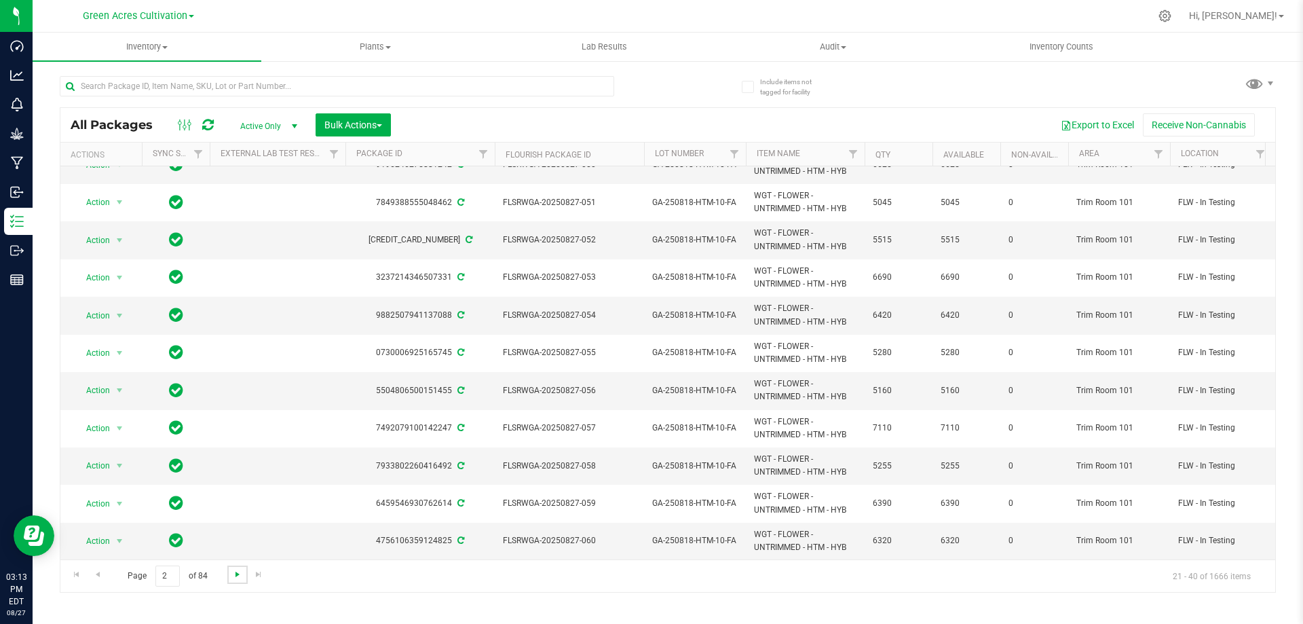
click at [239, 579] on span "Go to the next page" at bounding box center [237, 574] width 11 height 11
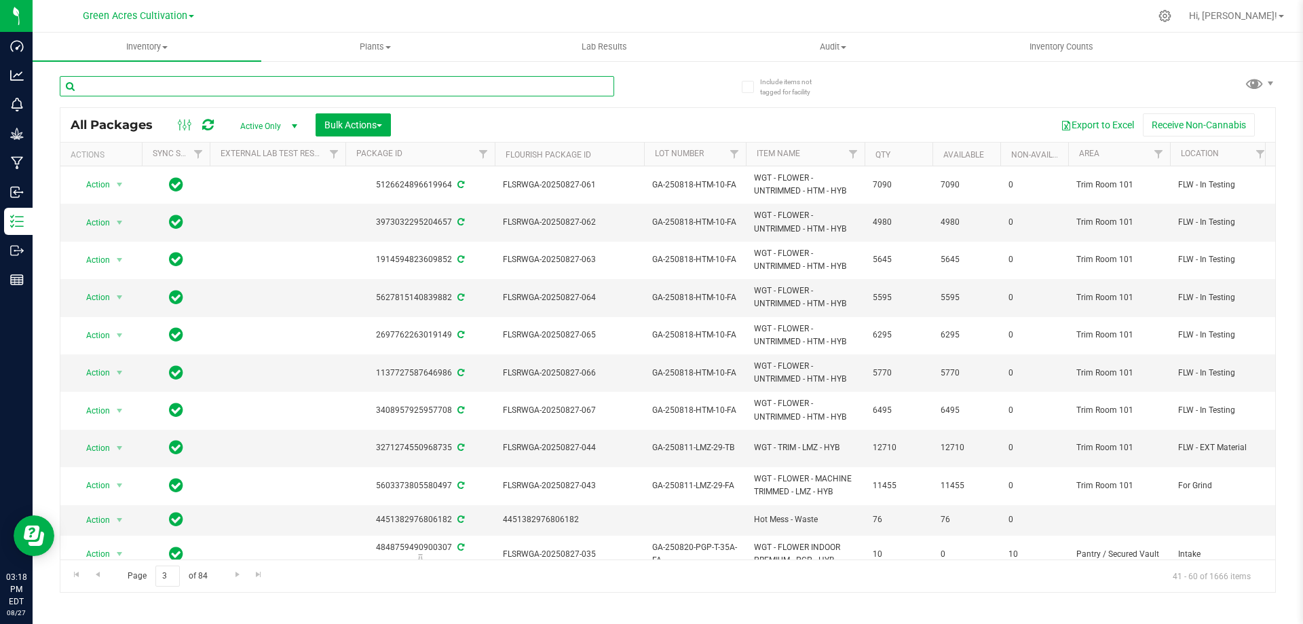
click at [274, 77] on input "text" at bounding box center [337, 86] width 555 height 20
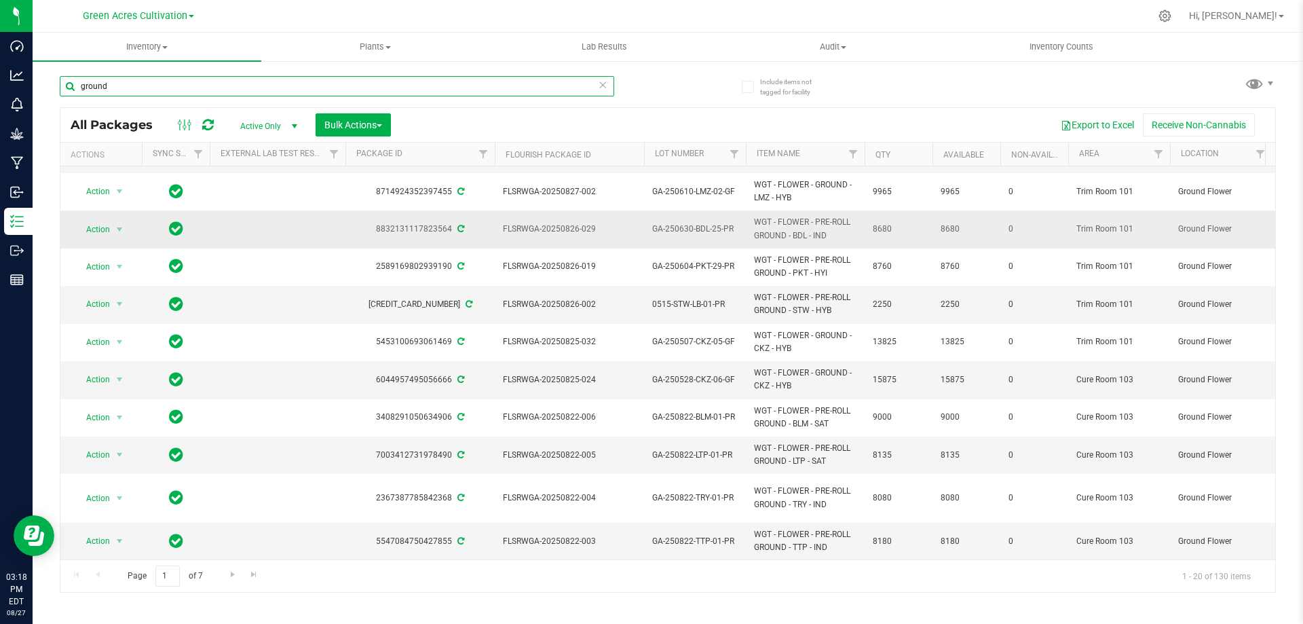
scroll to position [414, 0]
click at [230, 575] on span "Go to the next page" at bounding box center [232, 574] width 11 height 11
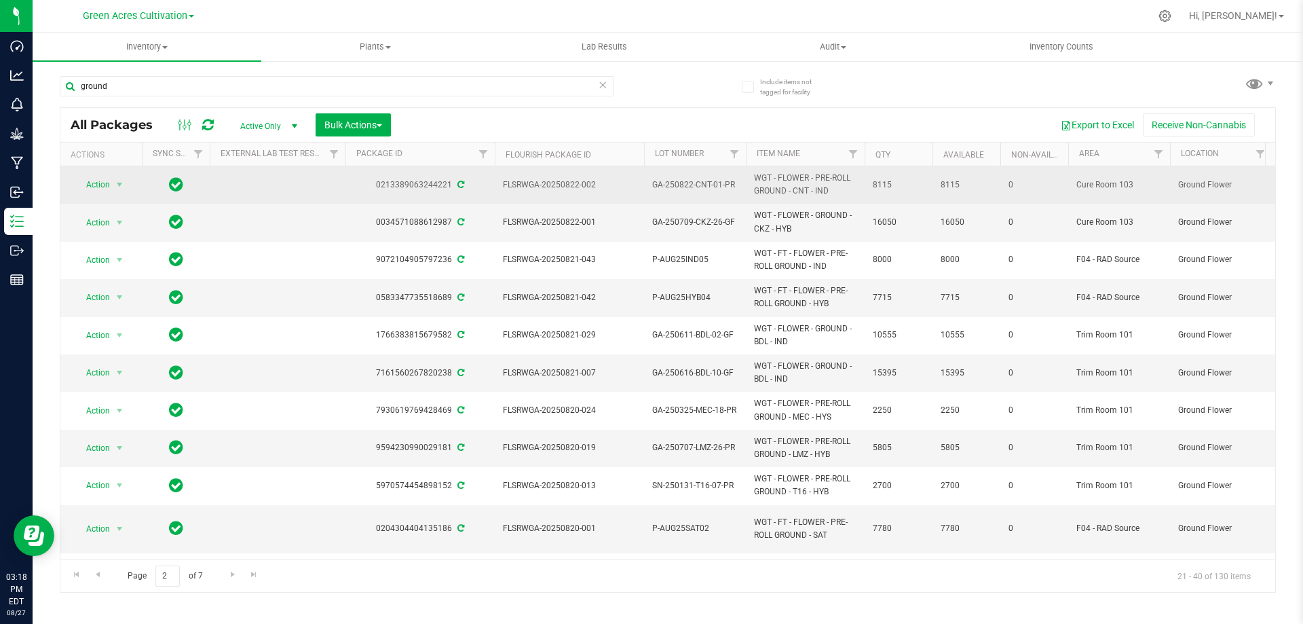
click at [688, 183] on span "GA-250822-CNT-01-PR" at bounding box center [695, 185] width 86 height 13
click at [688, 183] on input "GA-250822-CNT-01-PR" at bounding box center [691, 184] width 97 height 21
drag, startPoint x: 128, startPoint y: 78, endPoint x: 66, endPoint y: 79, distance: 61.8
click at [66, 79] on input "ground" at bounding box center [337, 86] width 555 height 20
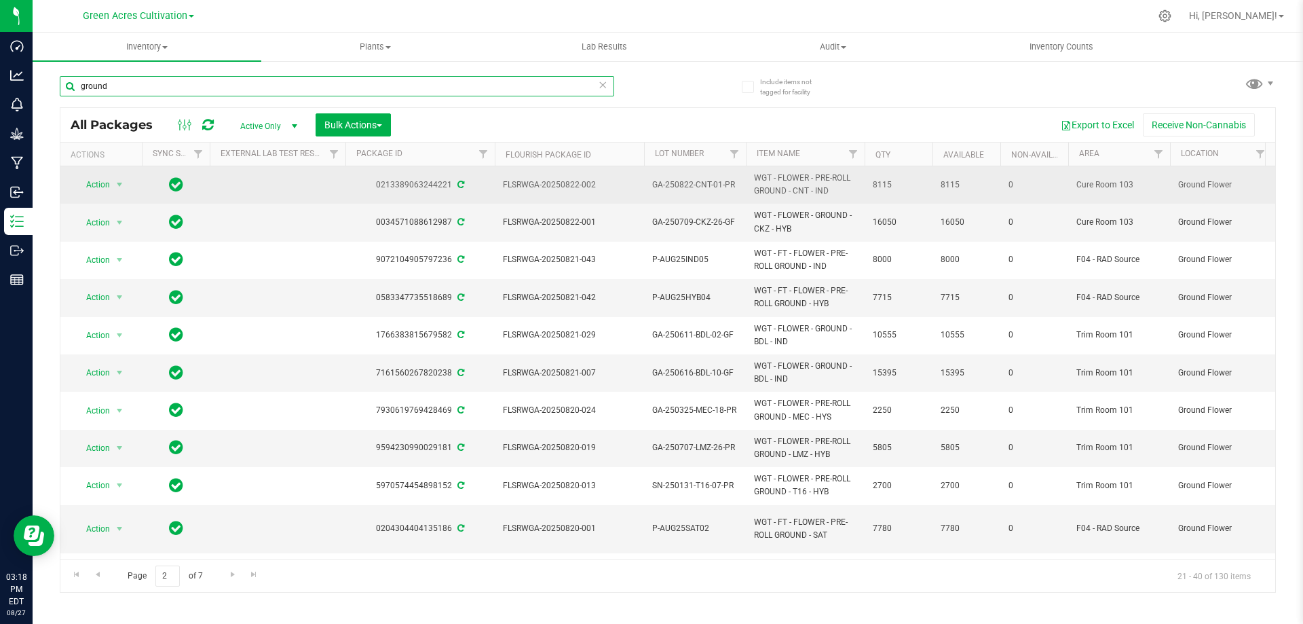
paste input "GA-250822-CNT-01-PR"
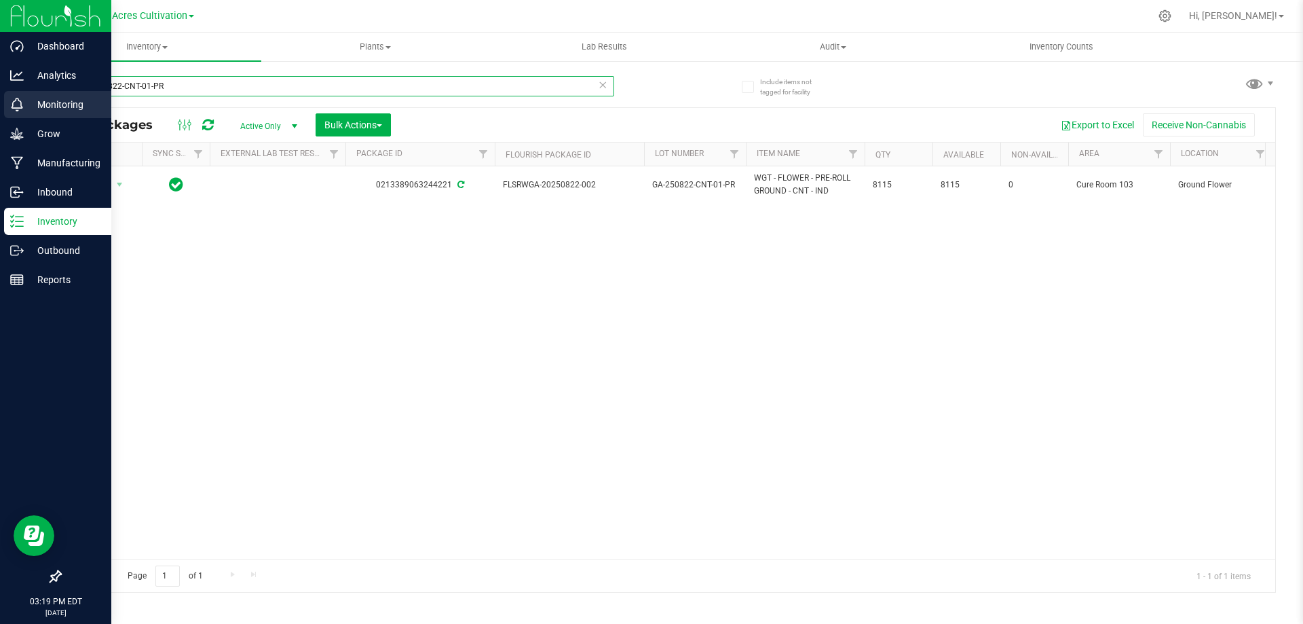
drag, startPoint x: 189, startPoint y: 86, endPoint x: 0, endPoint y: 96, distance: 189.0
click at [0, 94] on div "Dashboard Analytics Monitoring Grow Manufacturing Inbound Inventory Outbound Re…" at bounding box center [651, 312] width 1303 height 624
type input "blt"
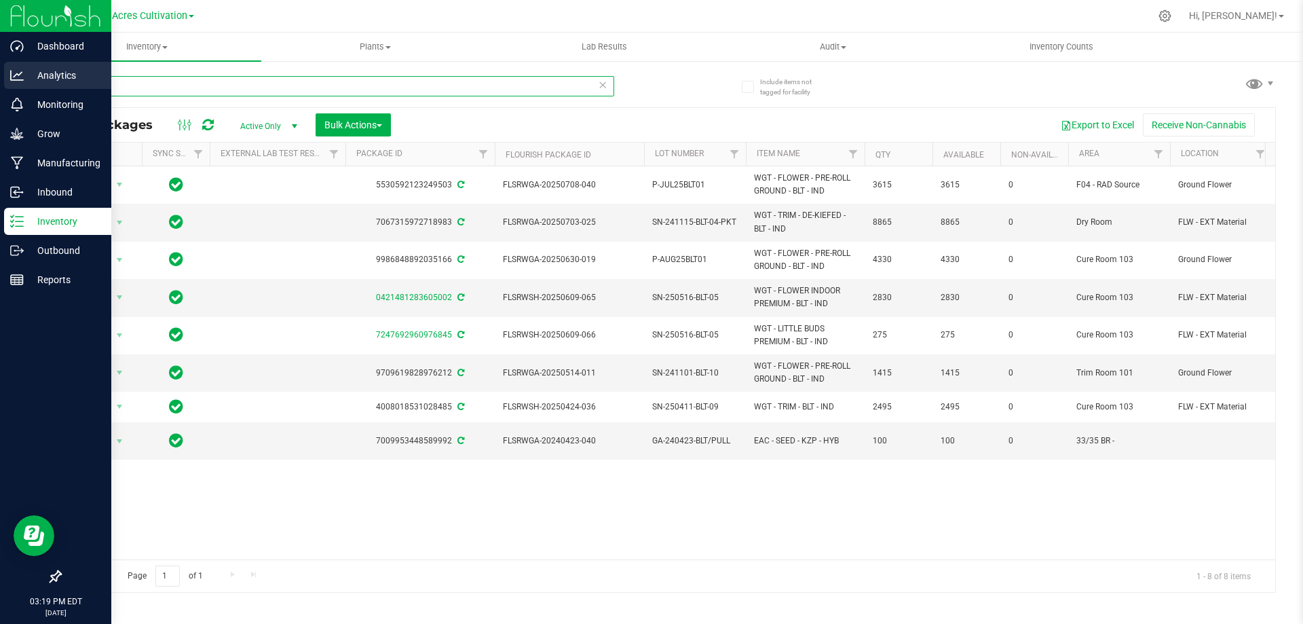
drag, startPoint x: 147, startPoint y: 86, endPoint x: 3, endPoint y: 84, distance: 144.6
click at [3, 84] on div "Dashboard Analytics Monitoring Grow Manufacturing Inbound Inventory Outbound Re…" at bounding box center [651, 312] width 1303 height 624
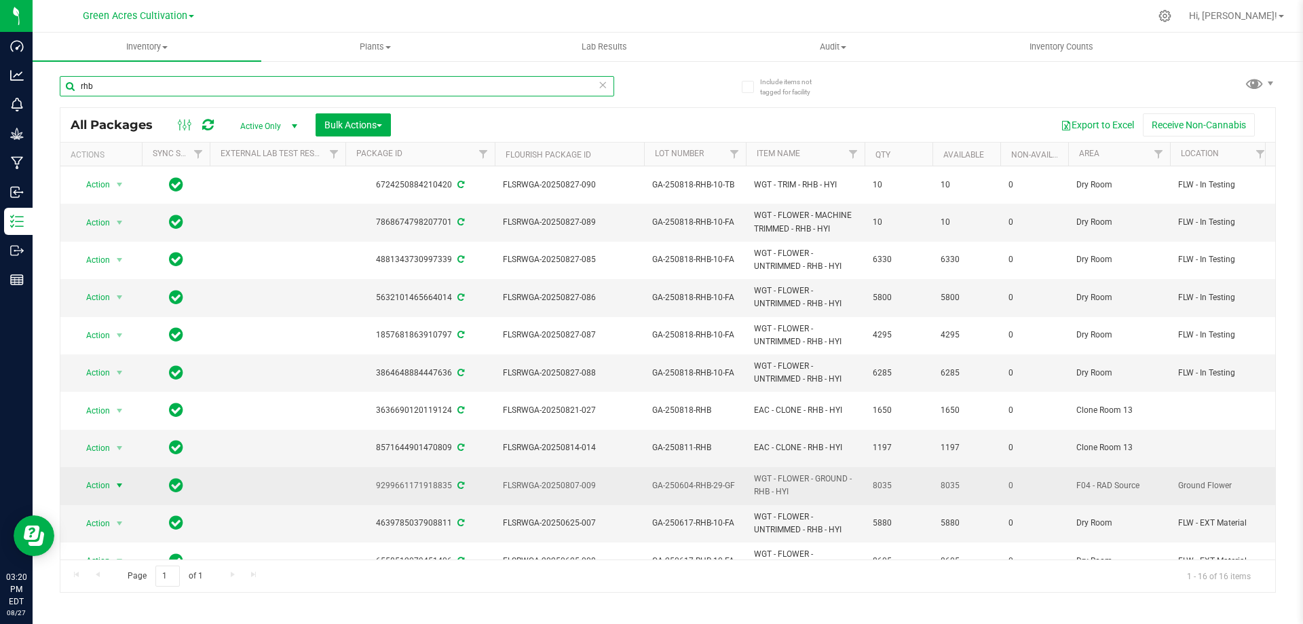
type input "rhb"
click at [119, 480] on span "select" at bounding box center [119, 485] width 11 height 11
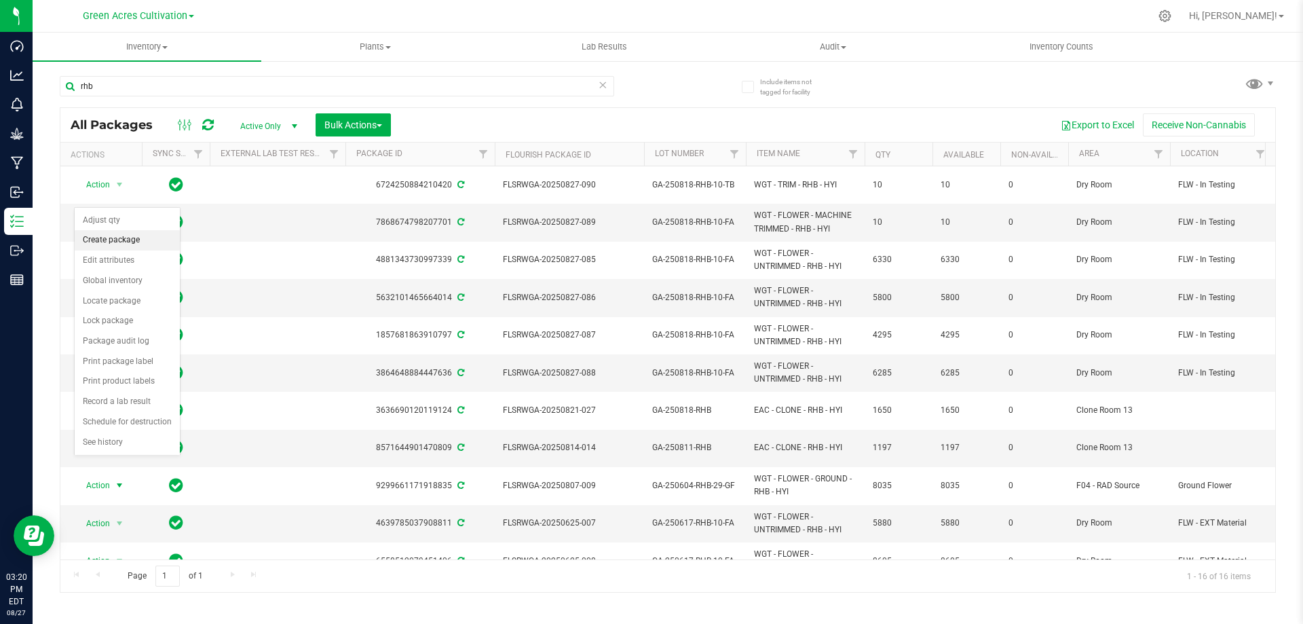
click at [141, 240] on li "Create package" at bounding box center [127, 240] width 105 height 20
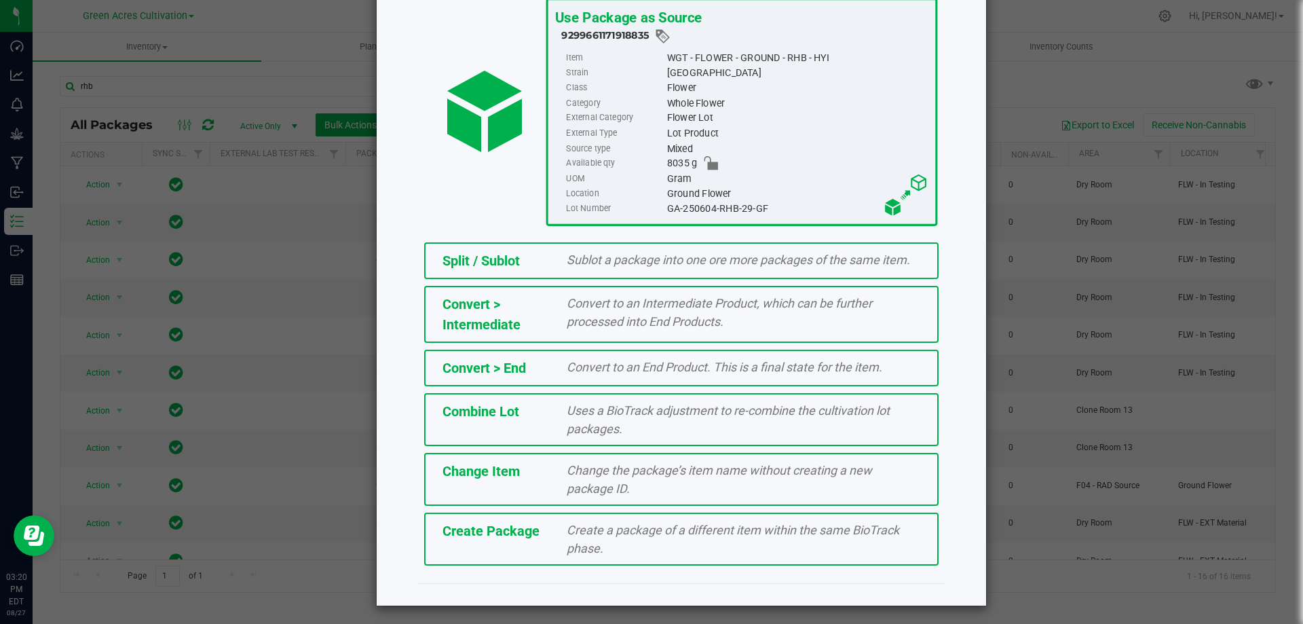
scroll to position [98, 0]
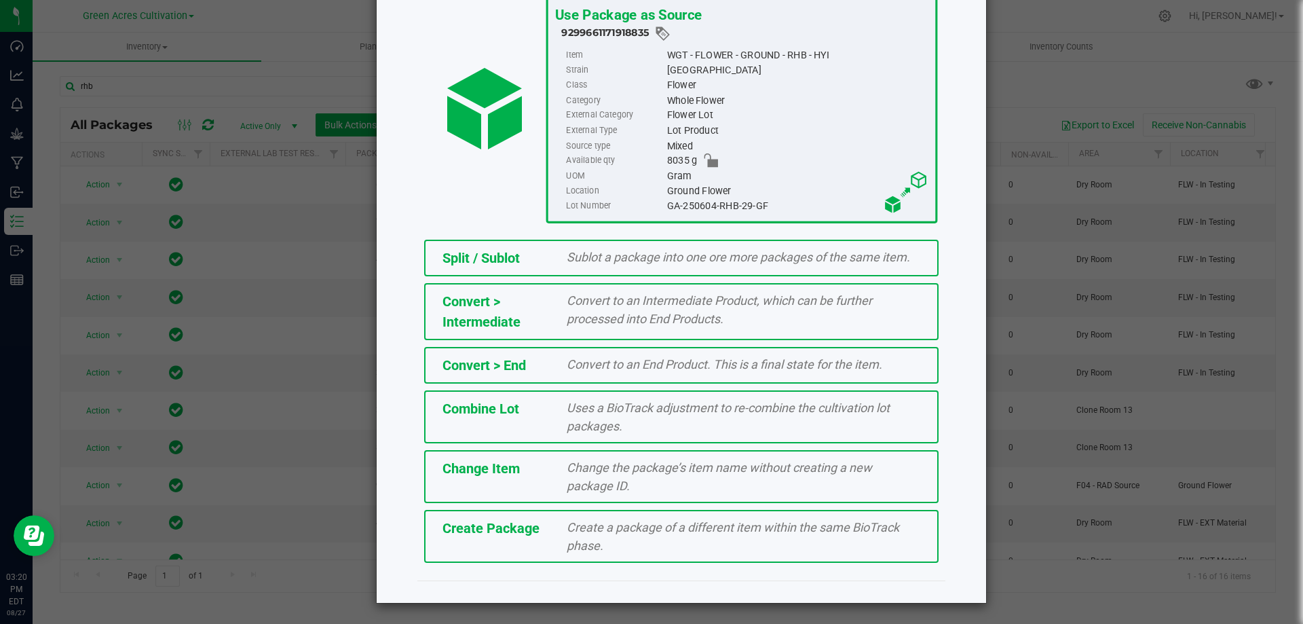
click at [557, 528] on div "Create a package of a different item within the same BioTrack phase." at bounding box center [744, 536] width 374 height 37
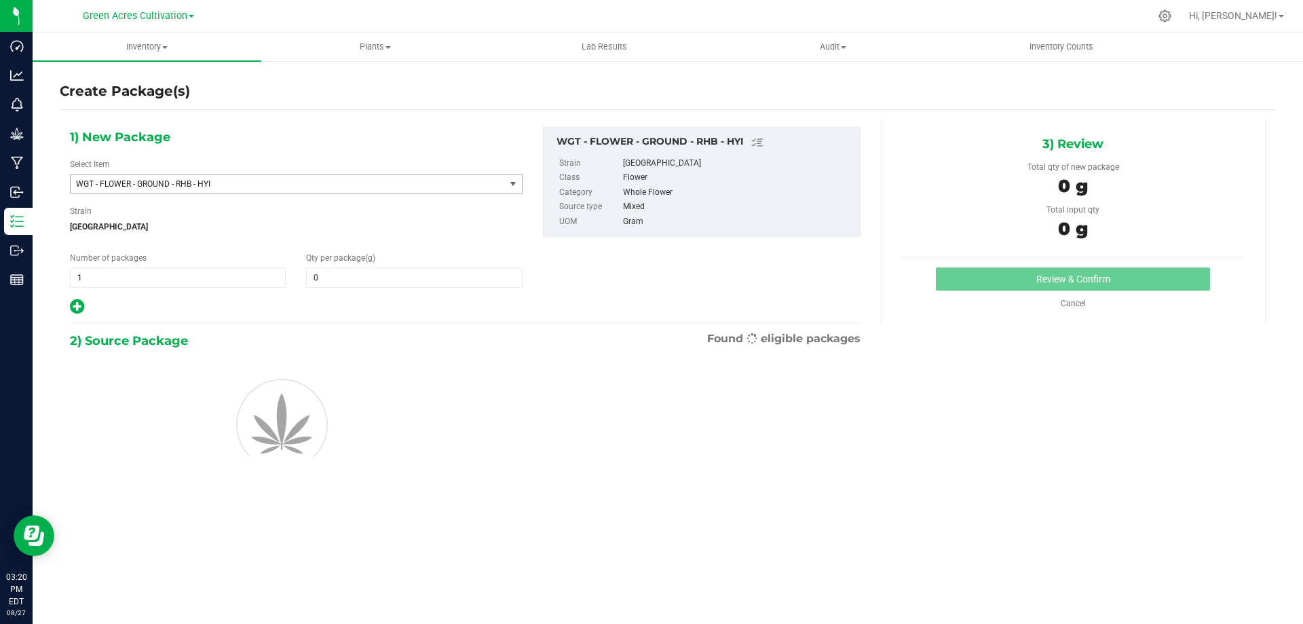
type input "0.0000"
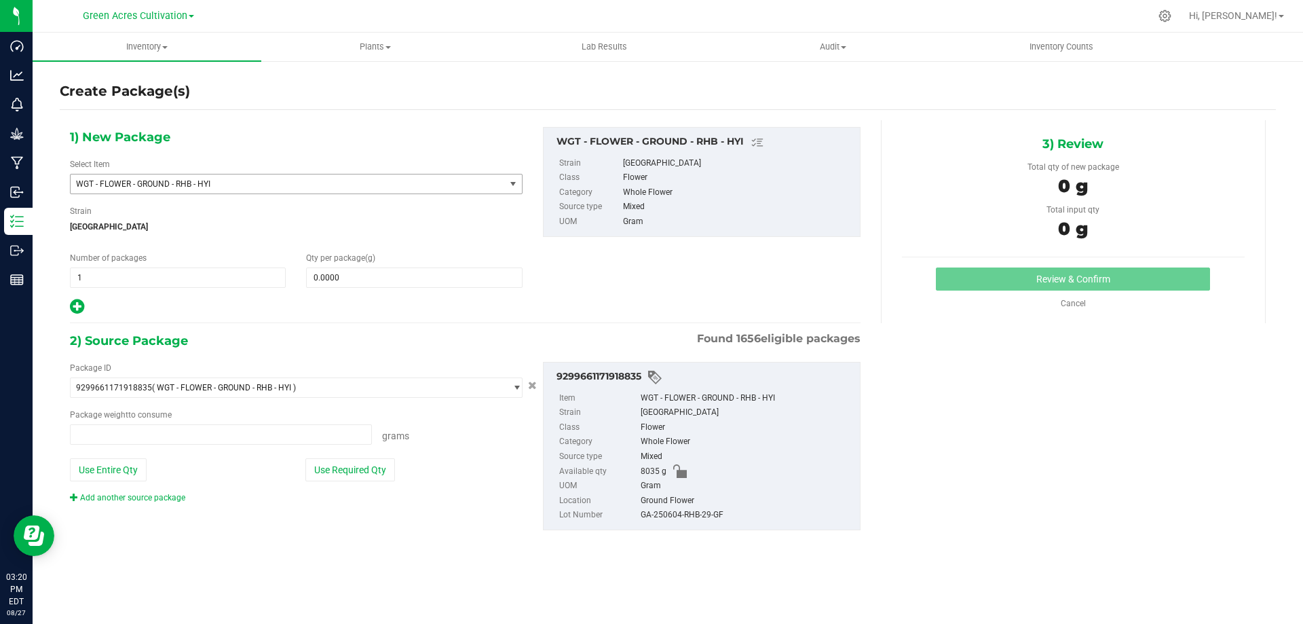
type input "0.0000 g"
click at [381, 277] on span at bounding box center [414, 277] width 216 height 20
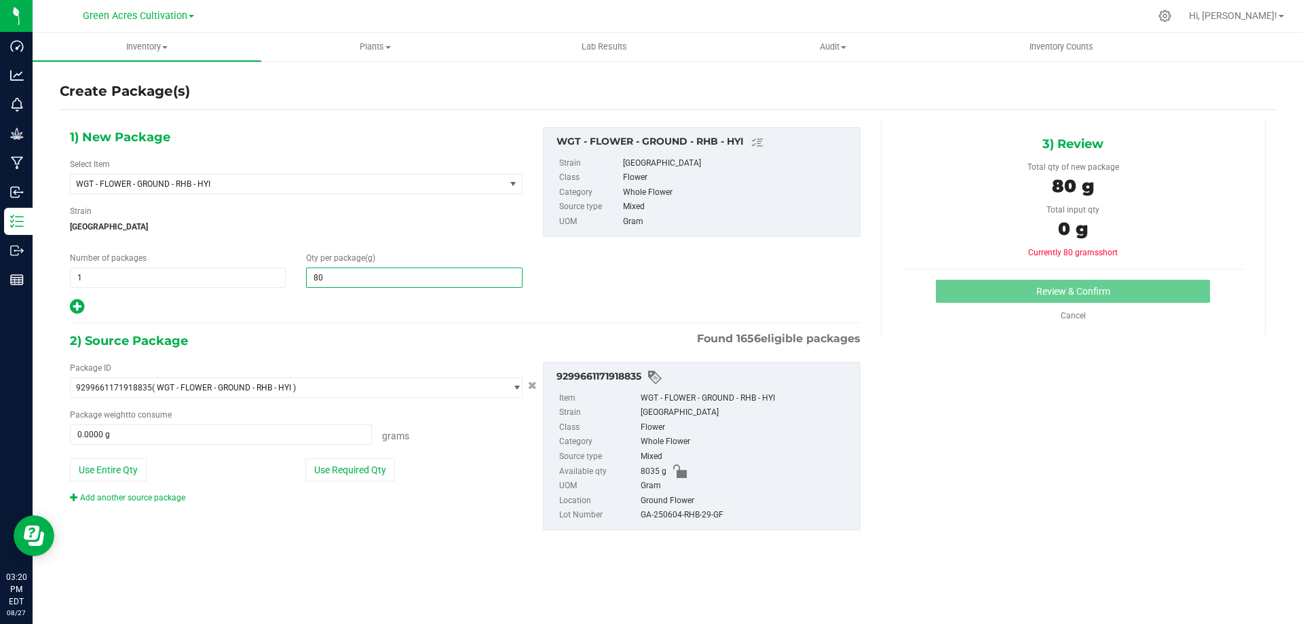
type input "8"
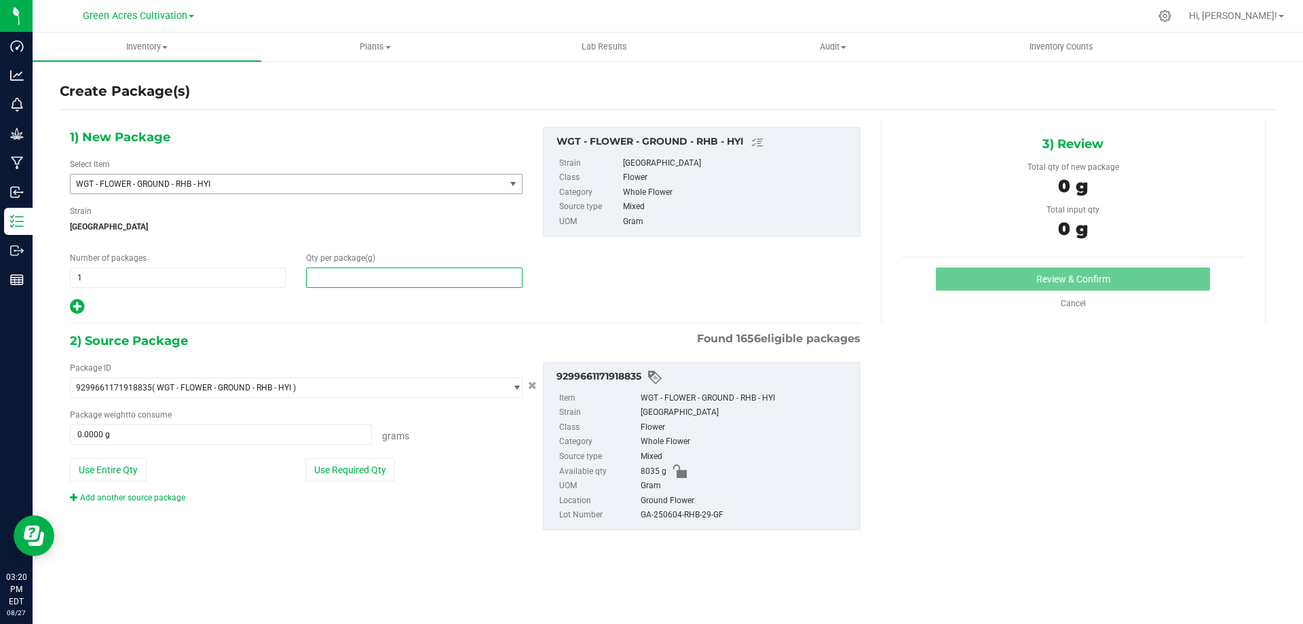
type input "0.0000"
click at [261, 186] on span "WGT - FLOWER - GROUND - RHB - HYI" at bounding box center [279, 184] width 407 height 10
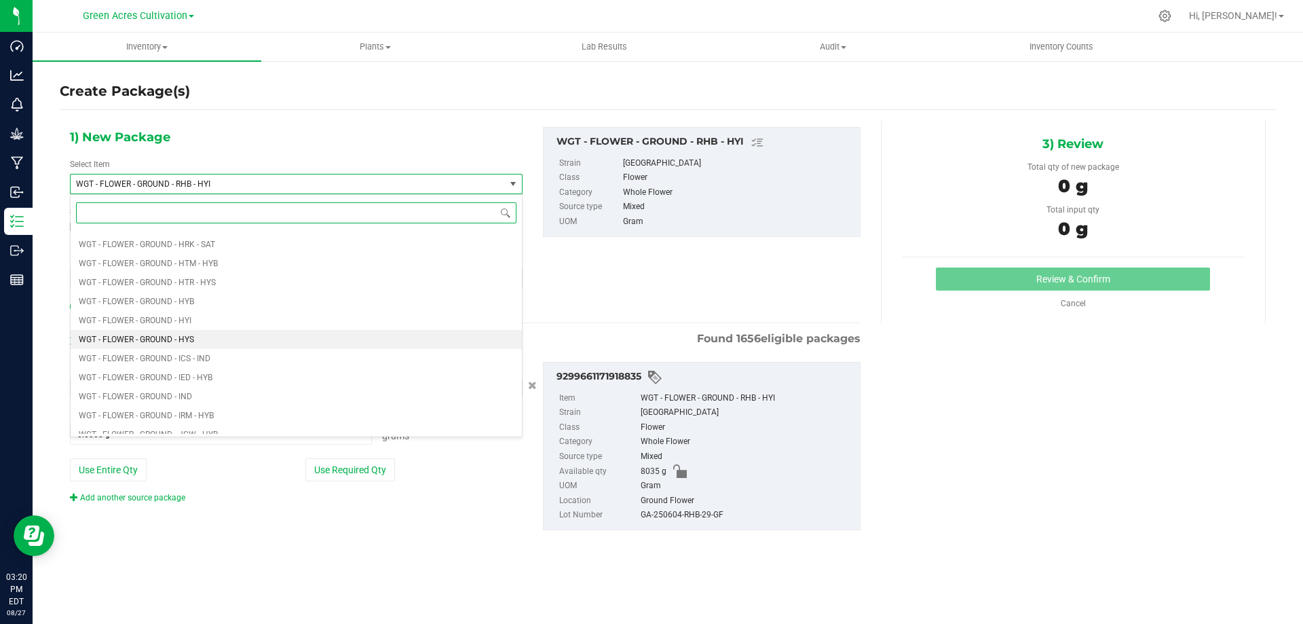
scroll to position [270940, 0]
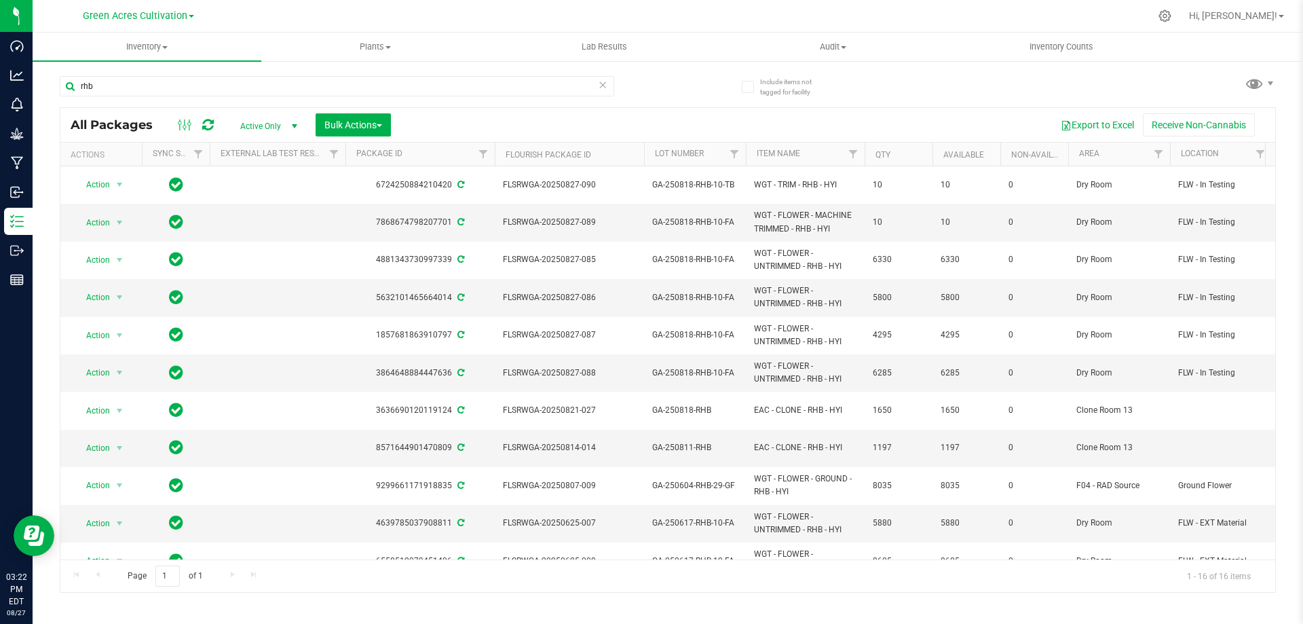
click at [698, 77] on div "rhb All Packages Active Only Active Only Lab Samples Locked All External Intern…" at bounding box center [668, 327] width 1216 height 529
